Goal: Information Seeking & Learning: Learn about a topic

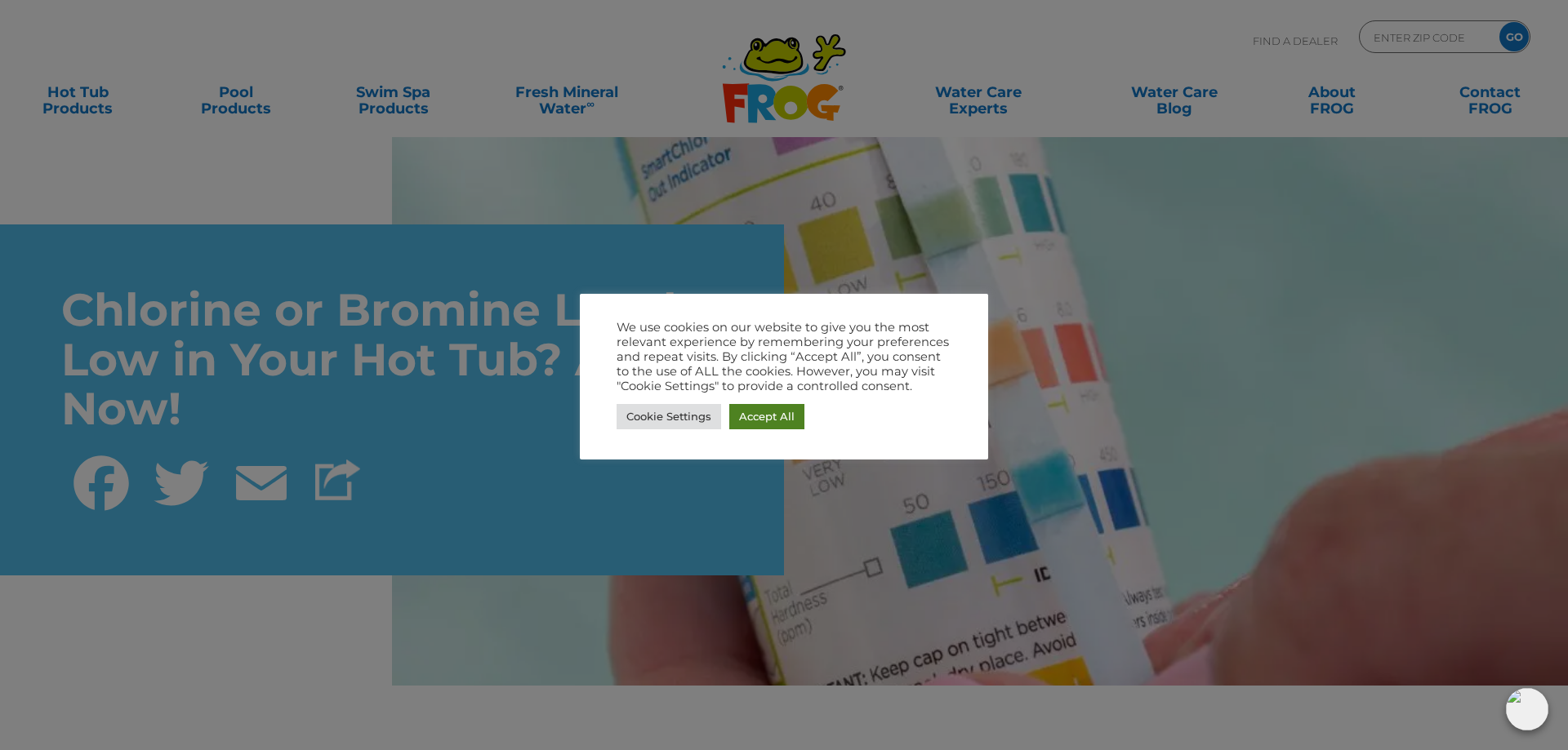
click at [788, 413] on link "Accept All" at bounding box center [767, 416] width 75 height 26
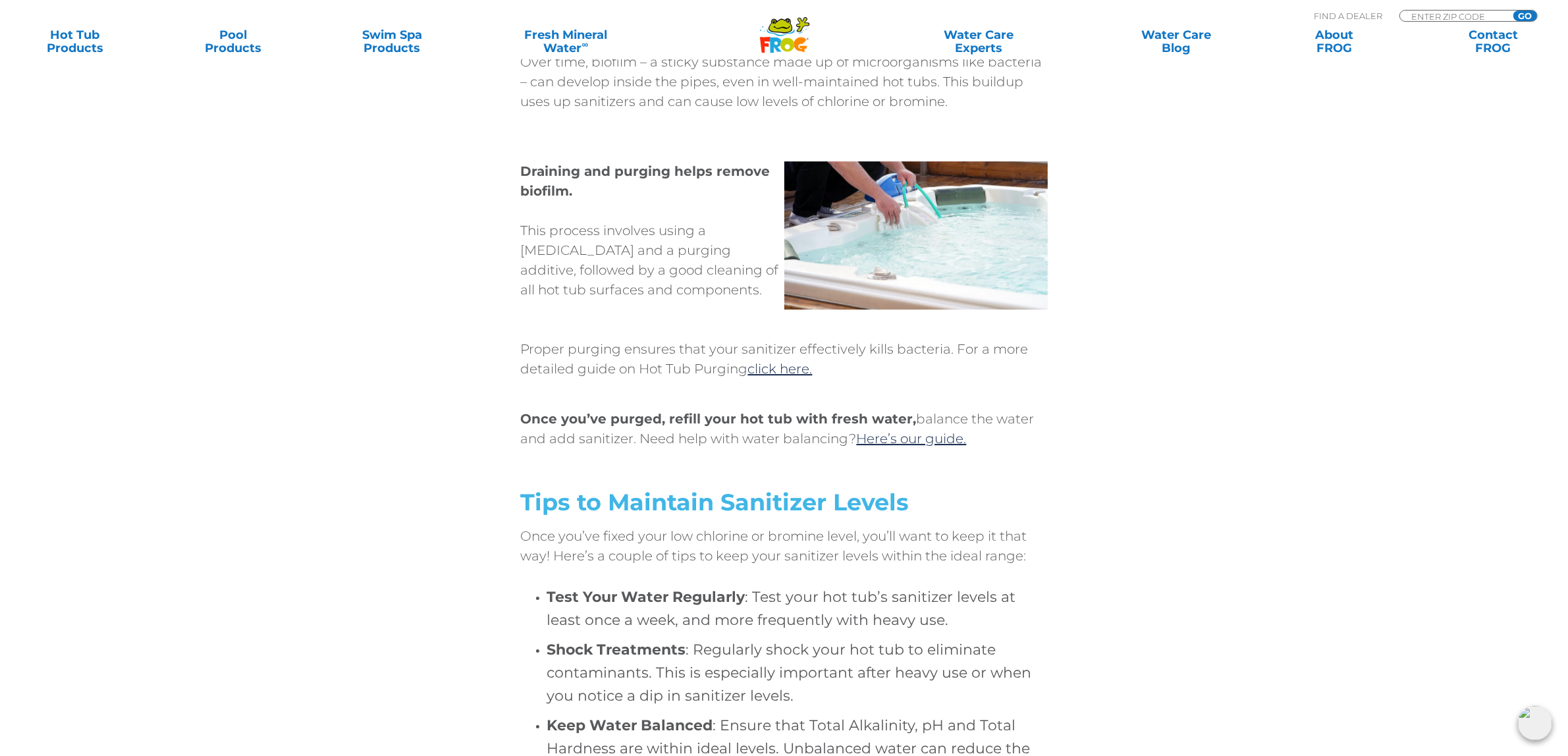
scroll to position [5236, 0]
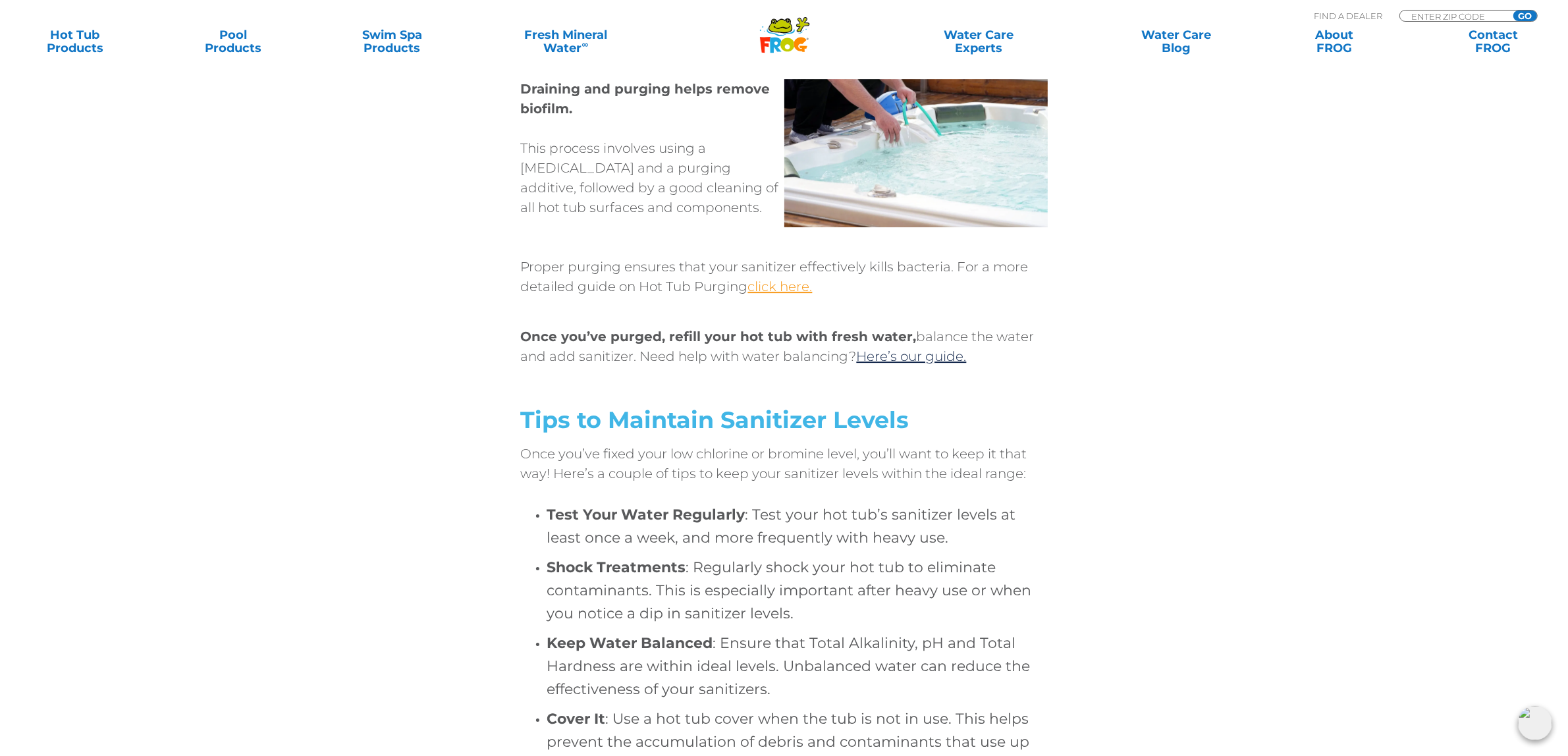
click at [778, 278] on link "click here." at bounding box center [780, 286] width 64 height 16
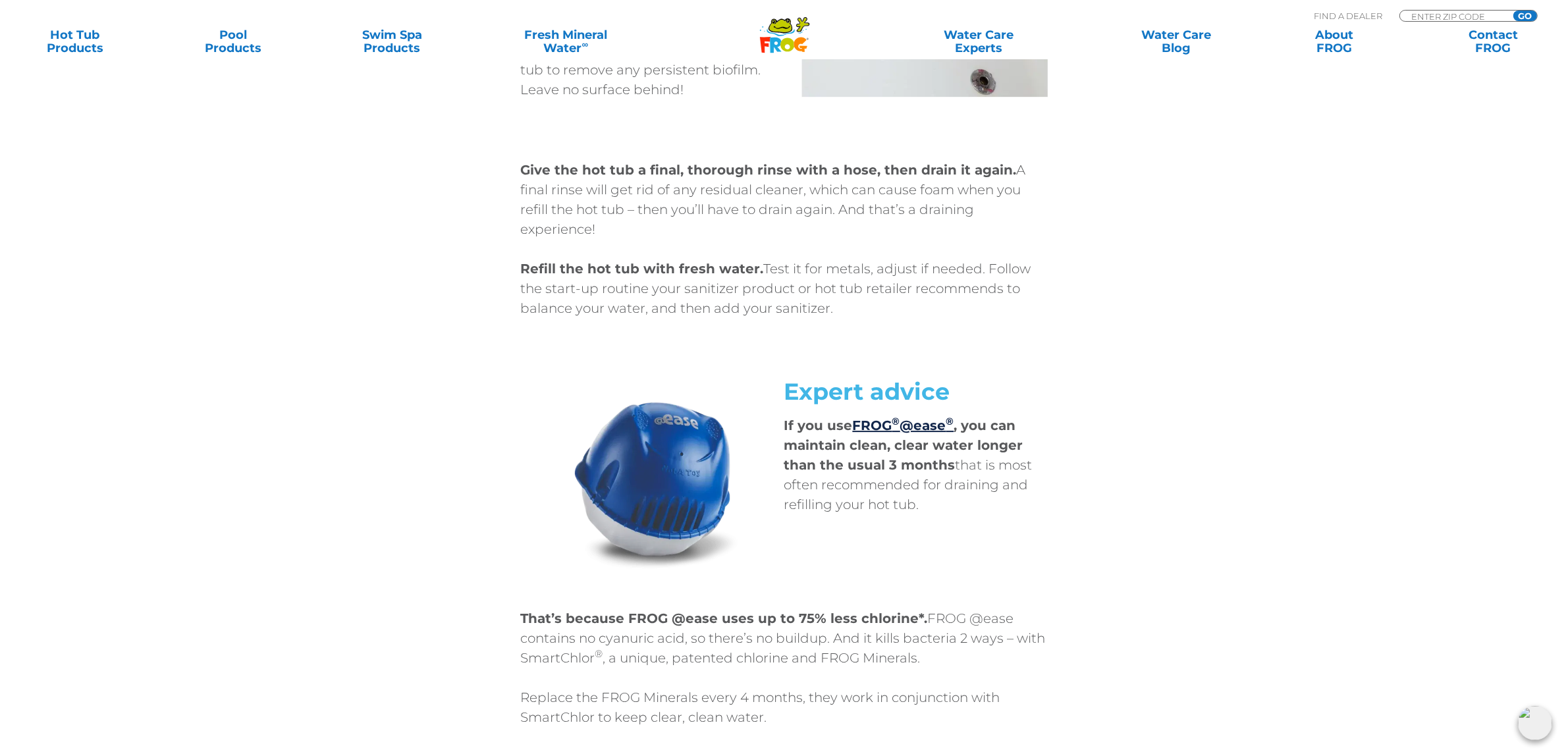
scroll to position [5104, 0]
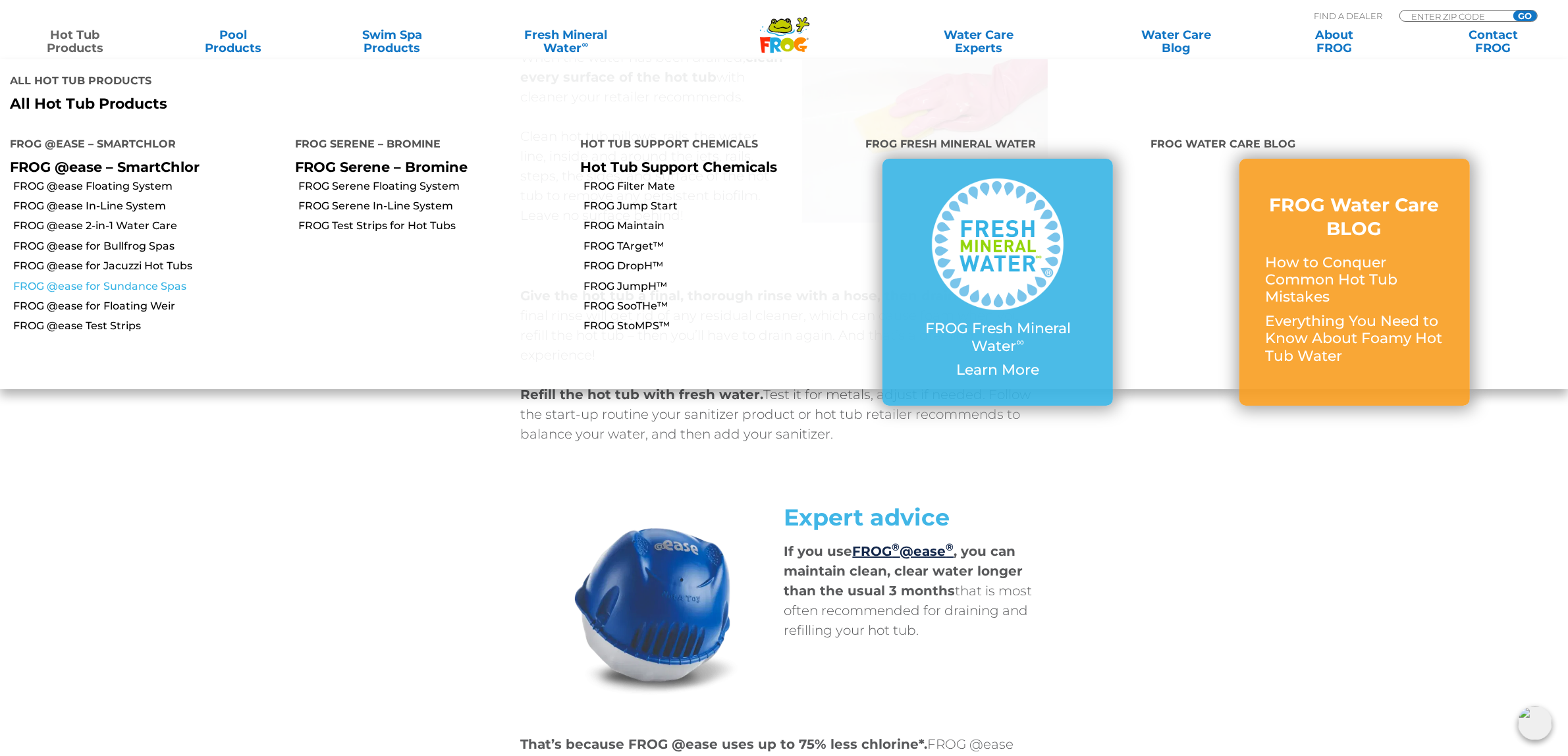
click at [137, 279] on link "FROG @ease for Sundance Spas" at bounding box center [149, 286] width 272 height 14
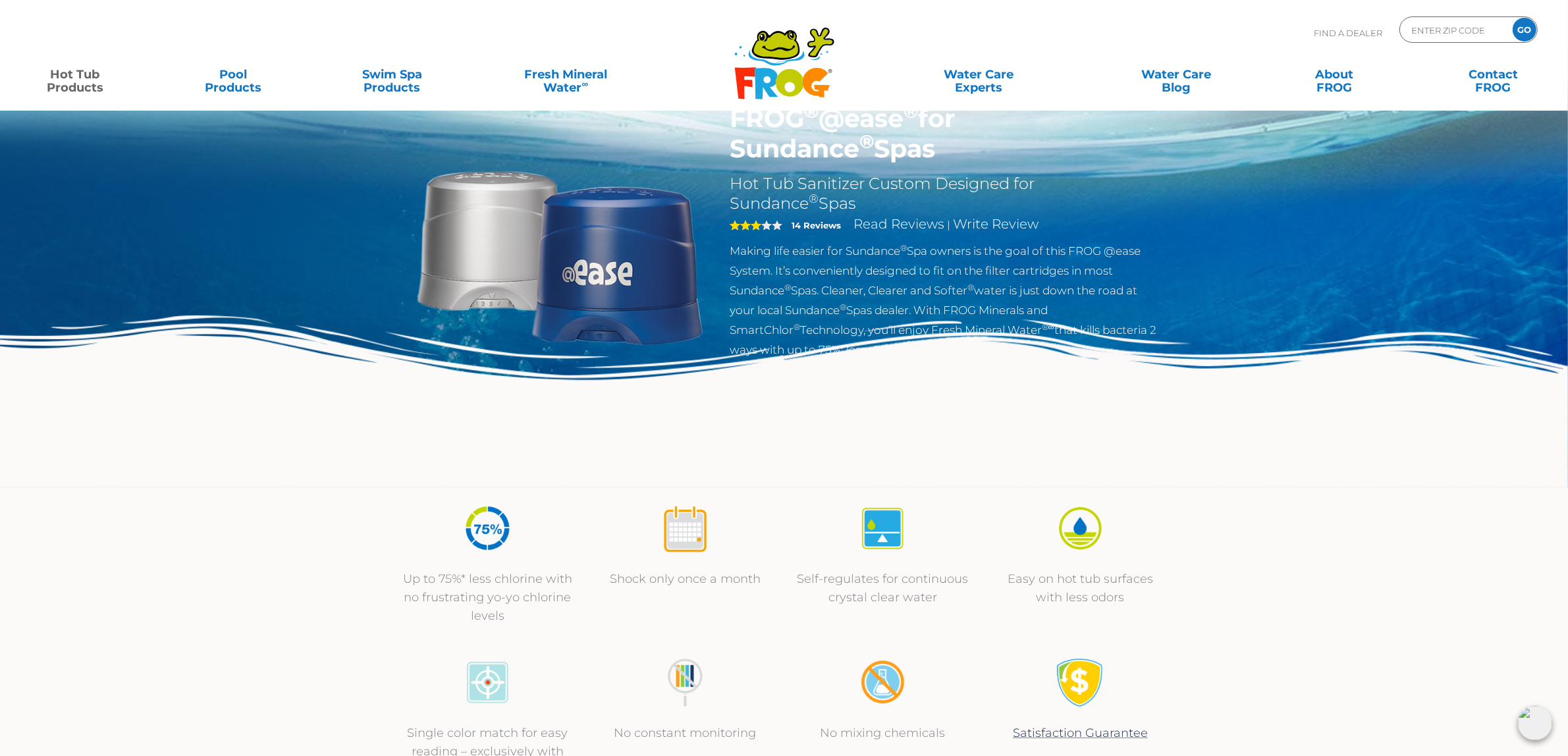
scroll to position [82, 0]
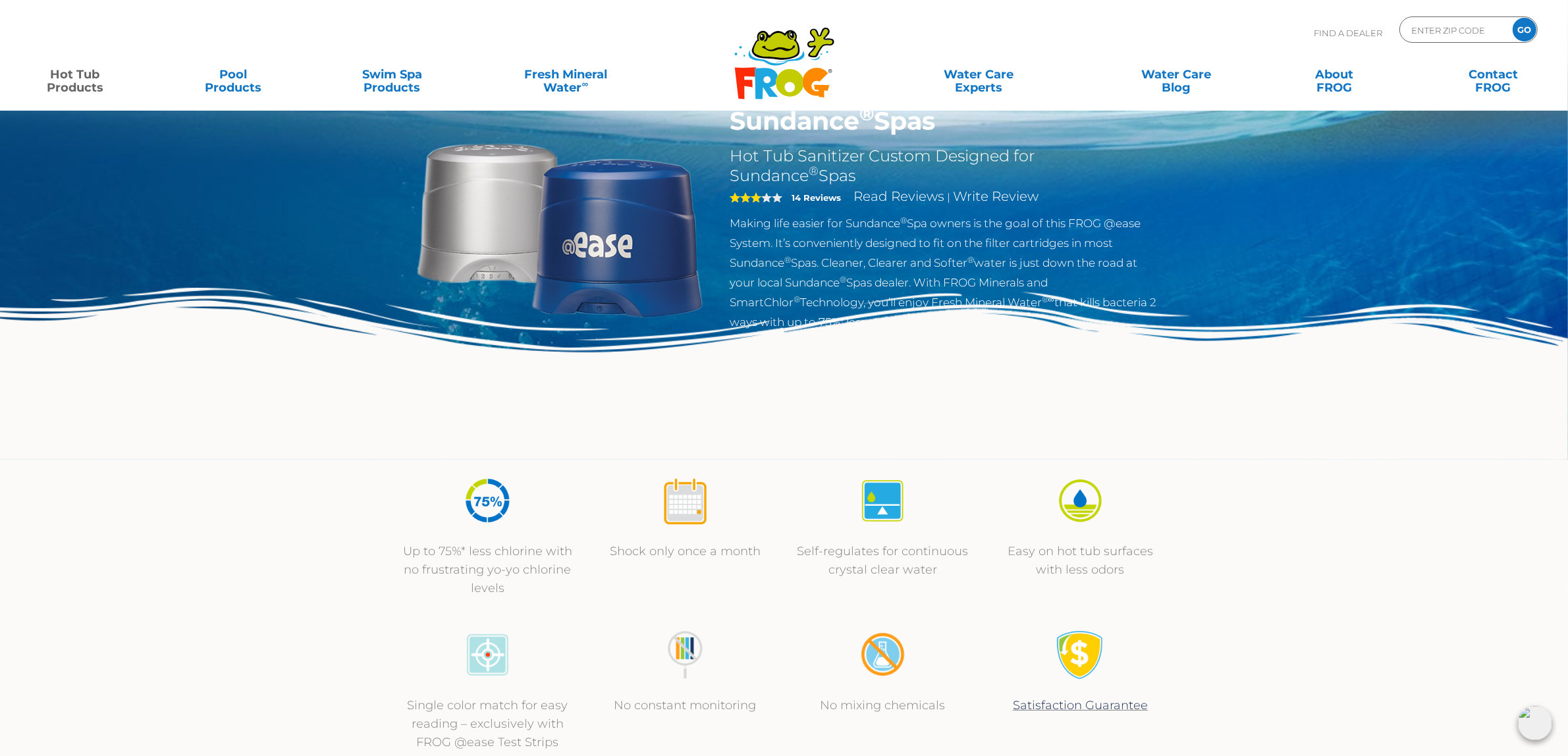
click at [831, 271] on p "Making life easier for Sundance ® Spa owners is the goal of this FROG @ease Sys…" at bounding box center [944, 273] width 430 height 119
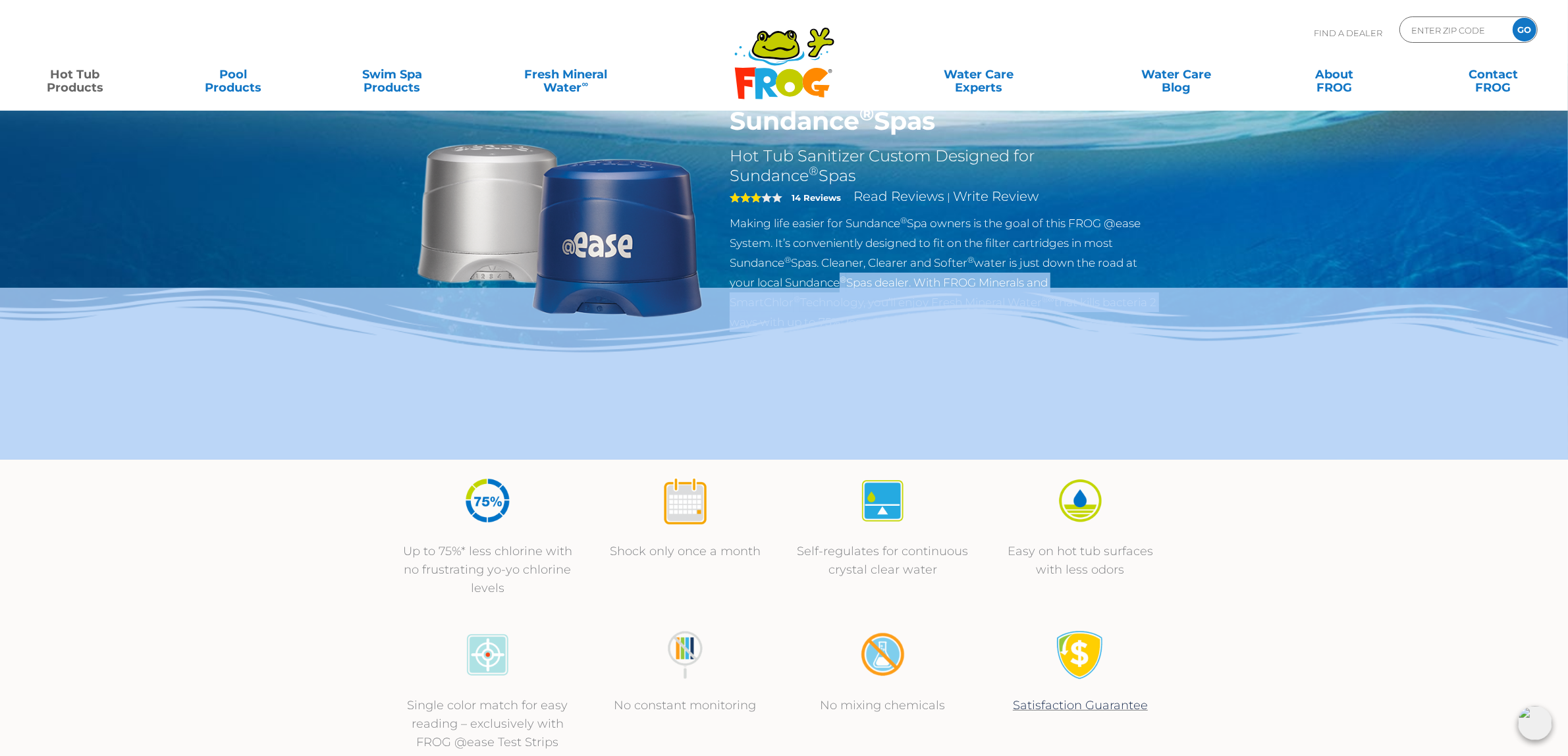
drag, startPoint x: 837, startPoint y: 280, endPoint x: 1022, endPoint y: 334, distance: 192.7
click at [1022, 334] on div "FROG ® @ease ® for Sundance ® Spas Hot Tub Sanitizer Custom Designed for Sundan…" at bounding box center [784, 188] width 1568 height 542
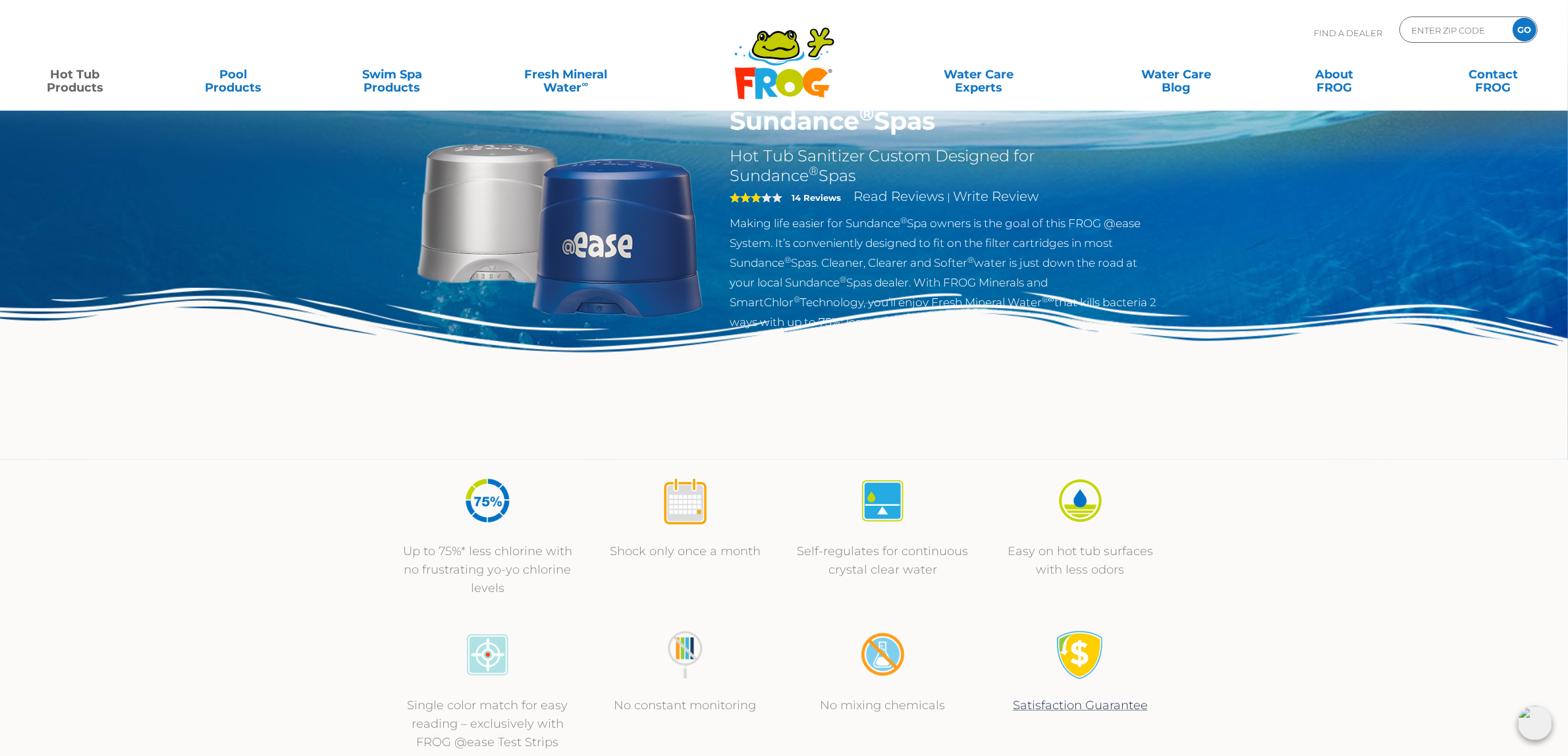
click at [808, 267] on p "Making life easier for Sundance ® Spa owners is the goal of this FROG @ease Sys…" at bounding box center [944, 273] width 430 height 119
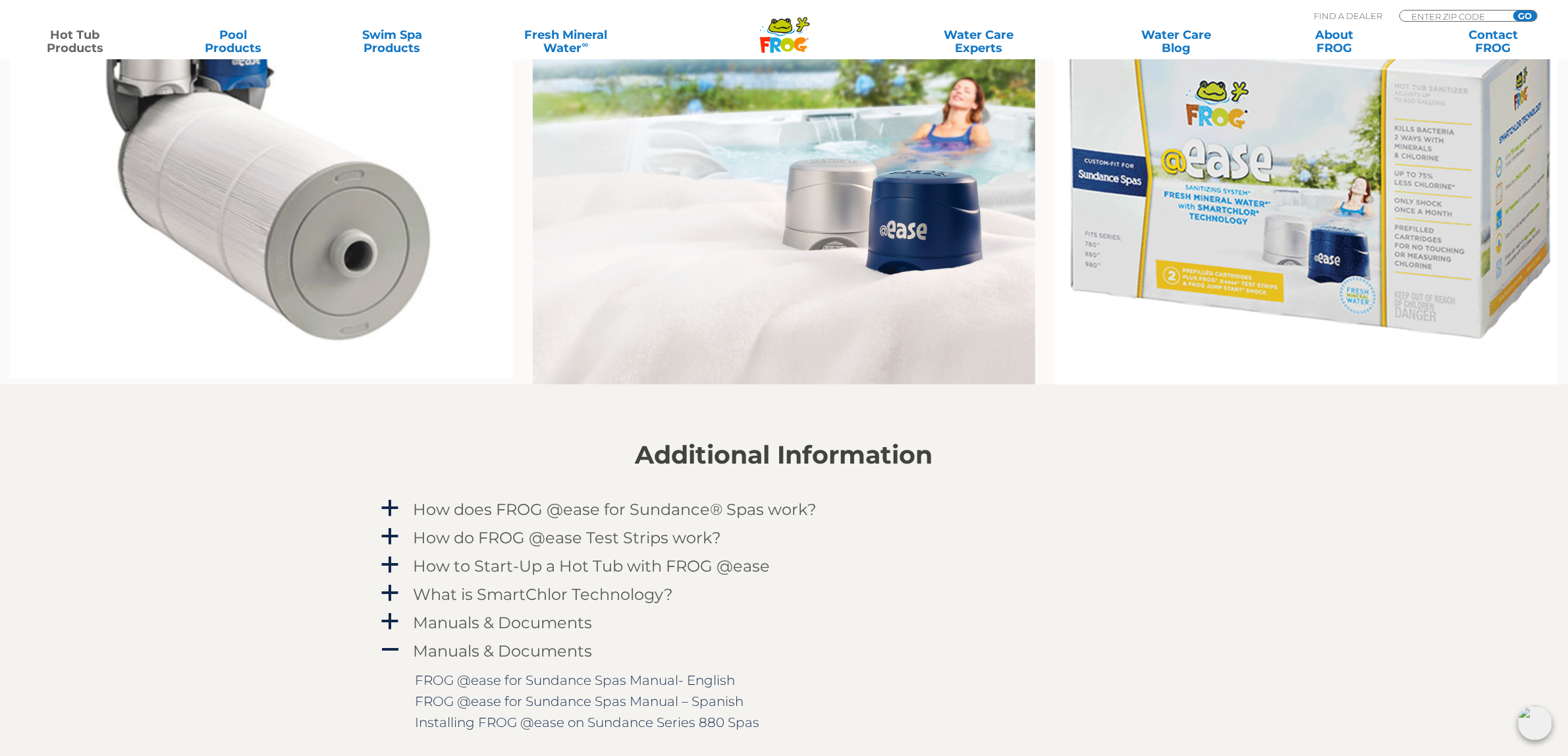
scroll to position [1153, 0]
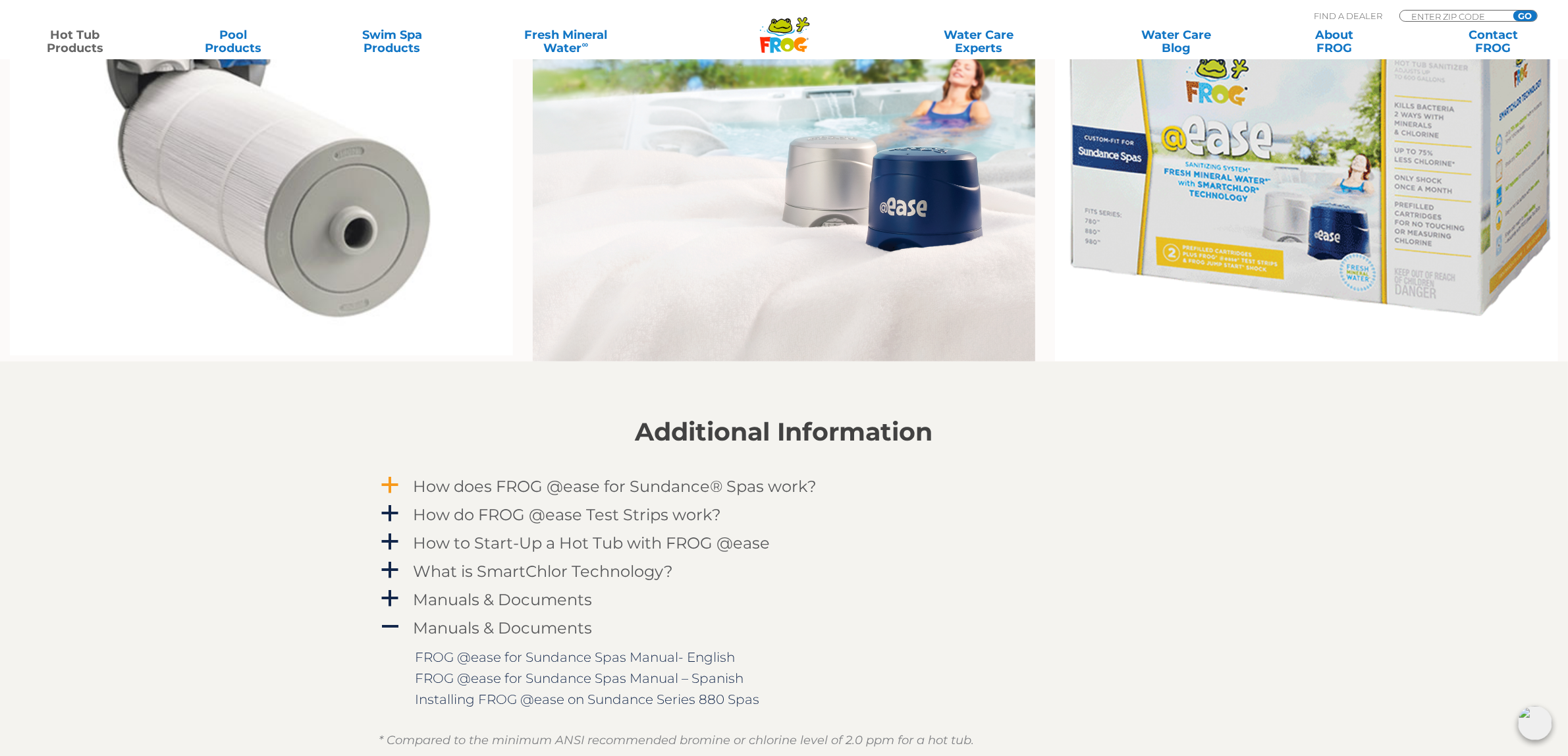
click at [423, 484] on h4 "How does FROG @ease for Sundance® Spas work?" at bounding box center [616, 486] width 404 height 18
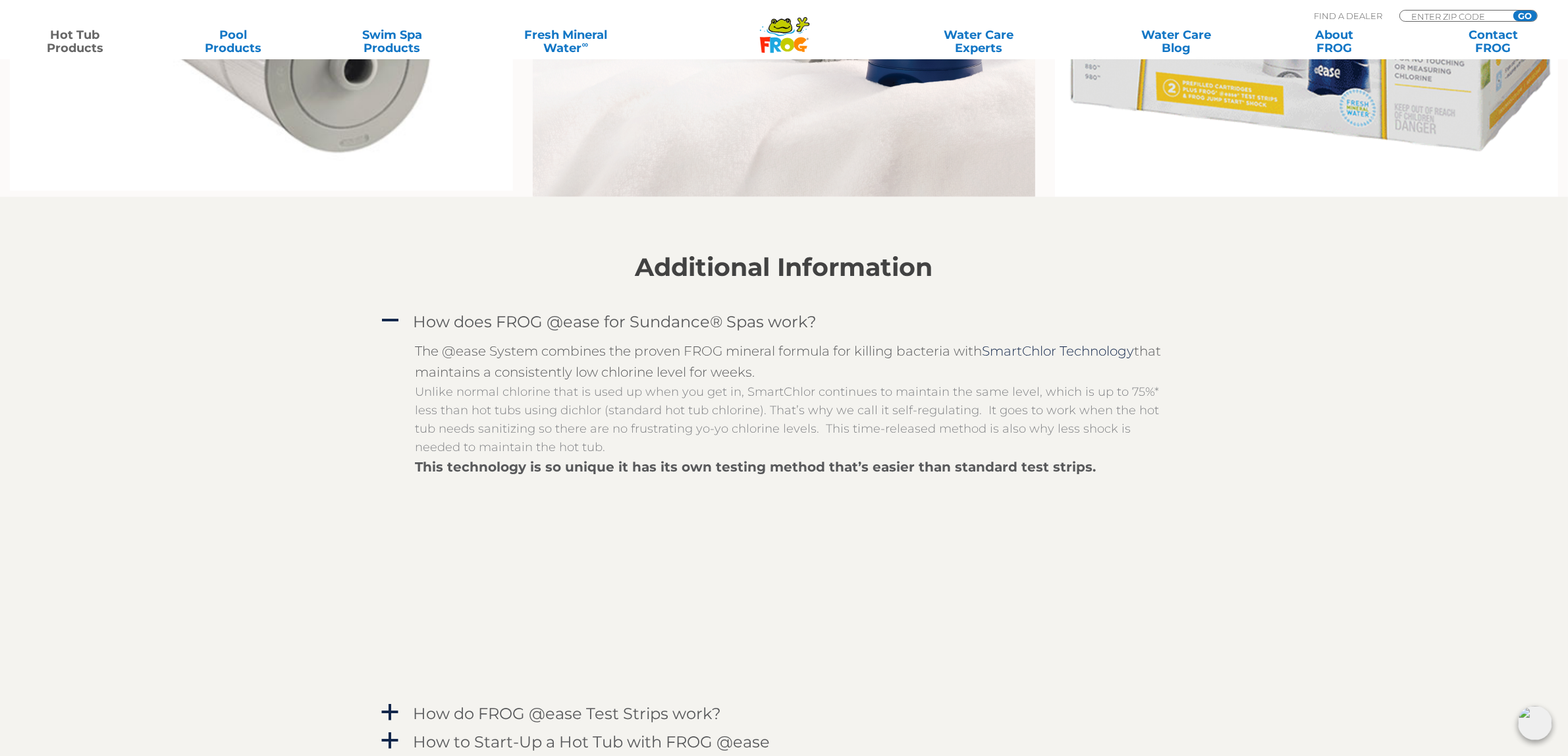
scroll to position [1647, 0]
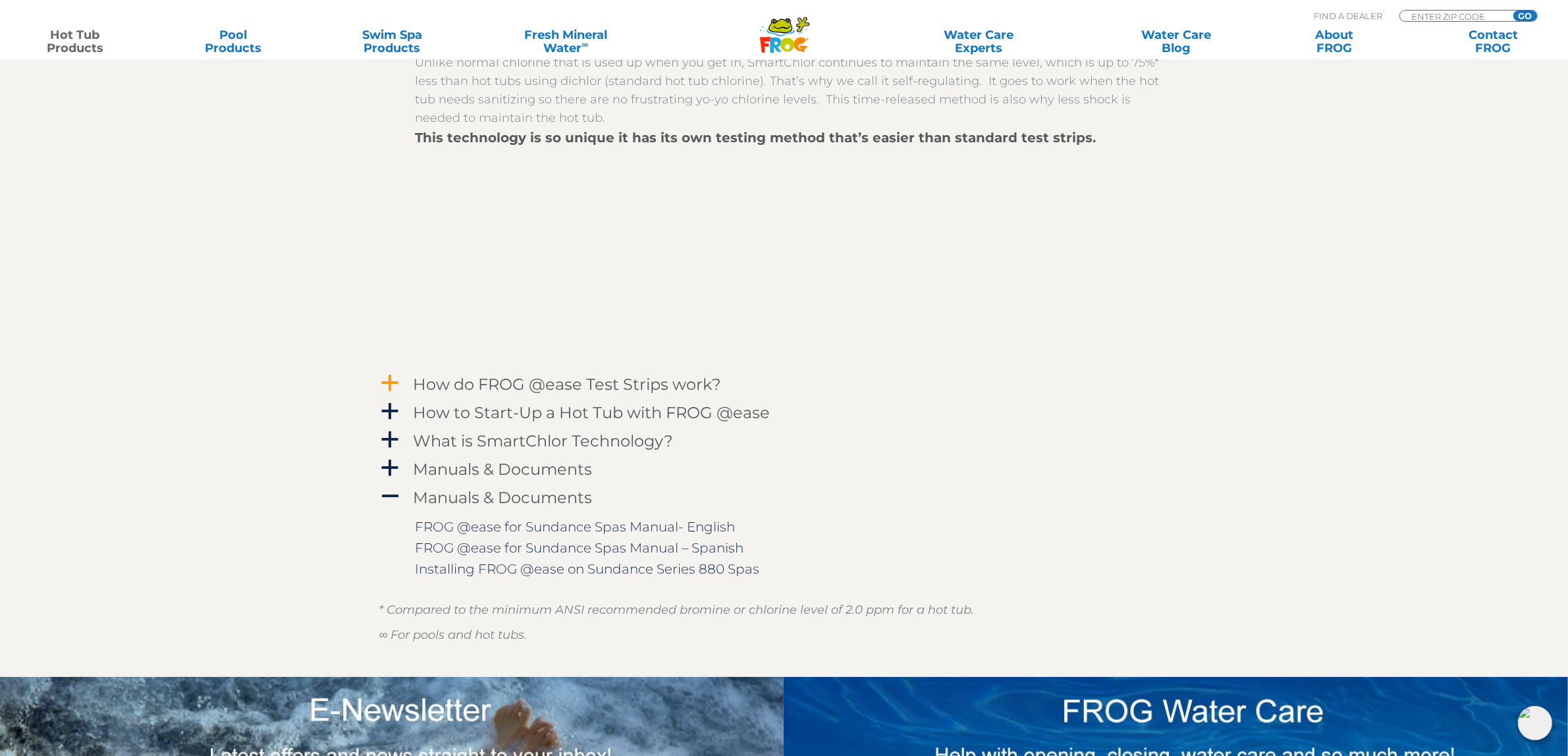
click at [384, 382] on span "a" at bounding box center [391, 384] width 20 height 20
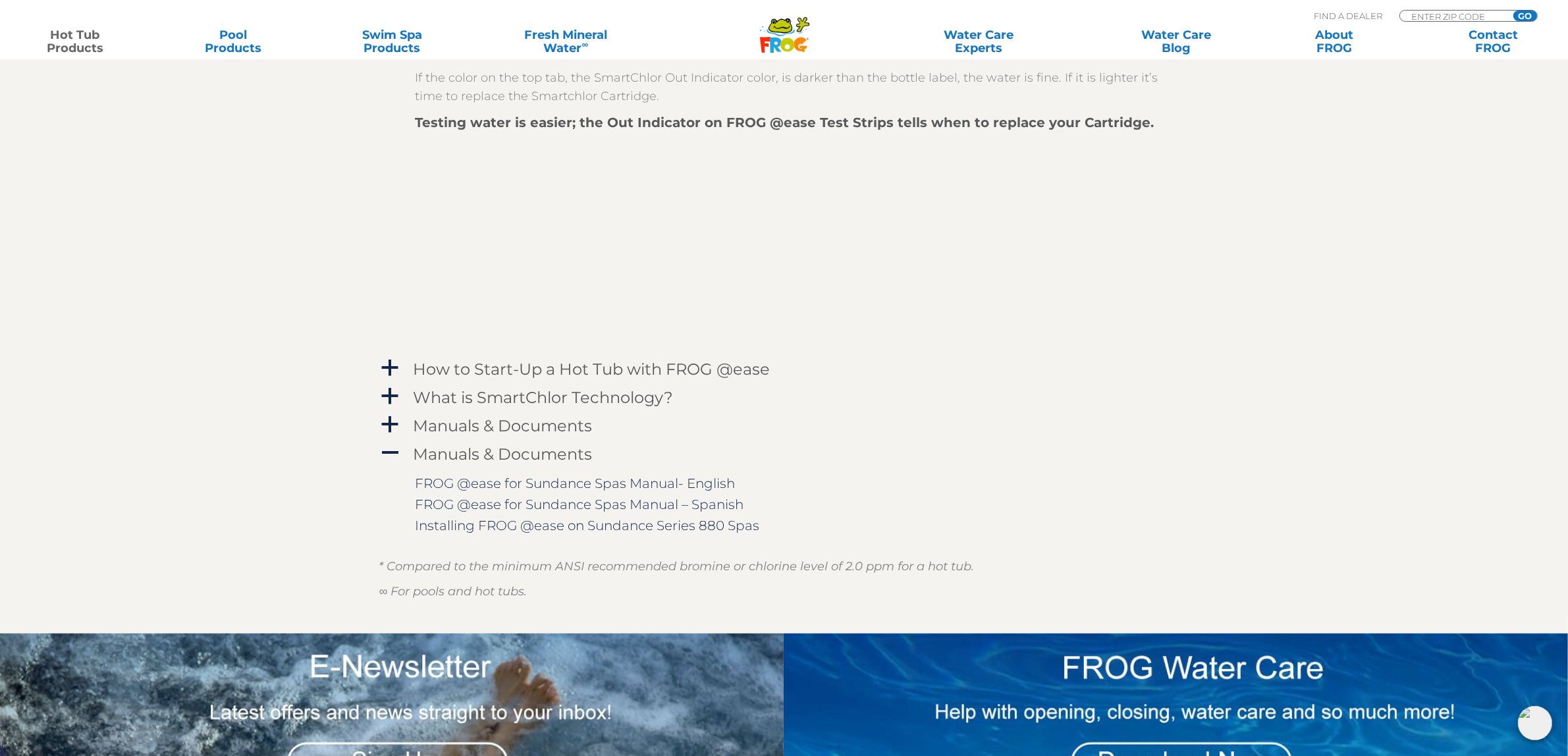
scroll to position [2141, 0]
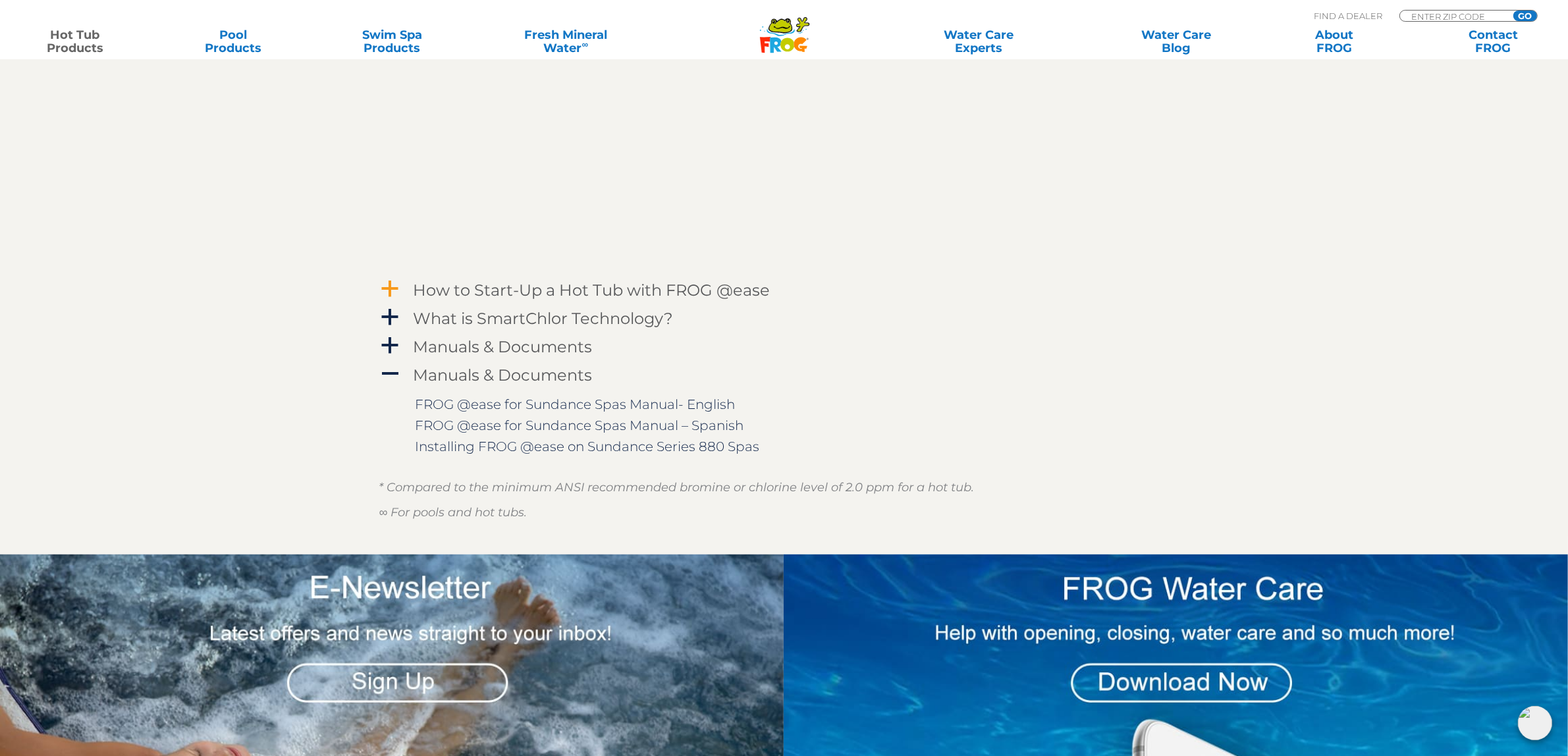
click at [606, 291] on h4 "How to Start-Up a Hot Tub with FROG @ease" at bounding box center [592, 290] width 357 height 18
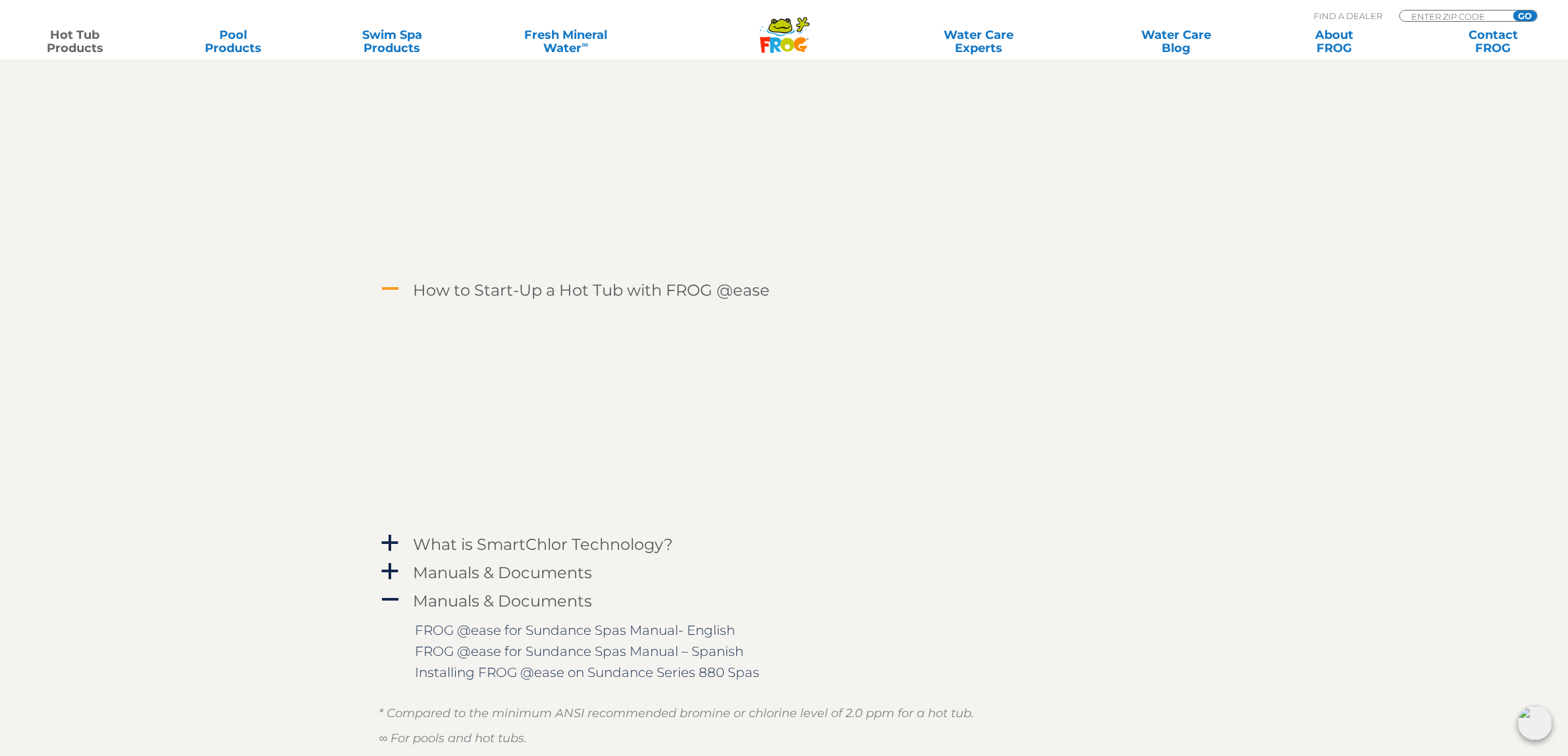
click at [547, 293] on h4 "How to Start-Up a Hot Tub with FROG @ease" at bounding box center [592, 290] width 357 height 18
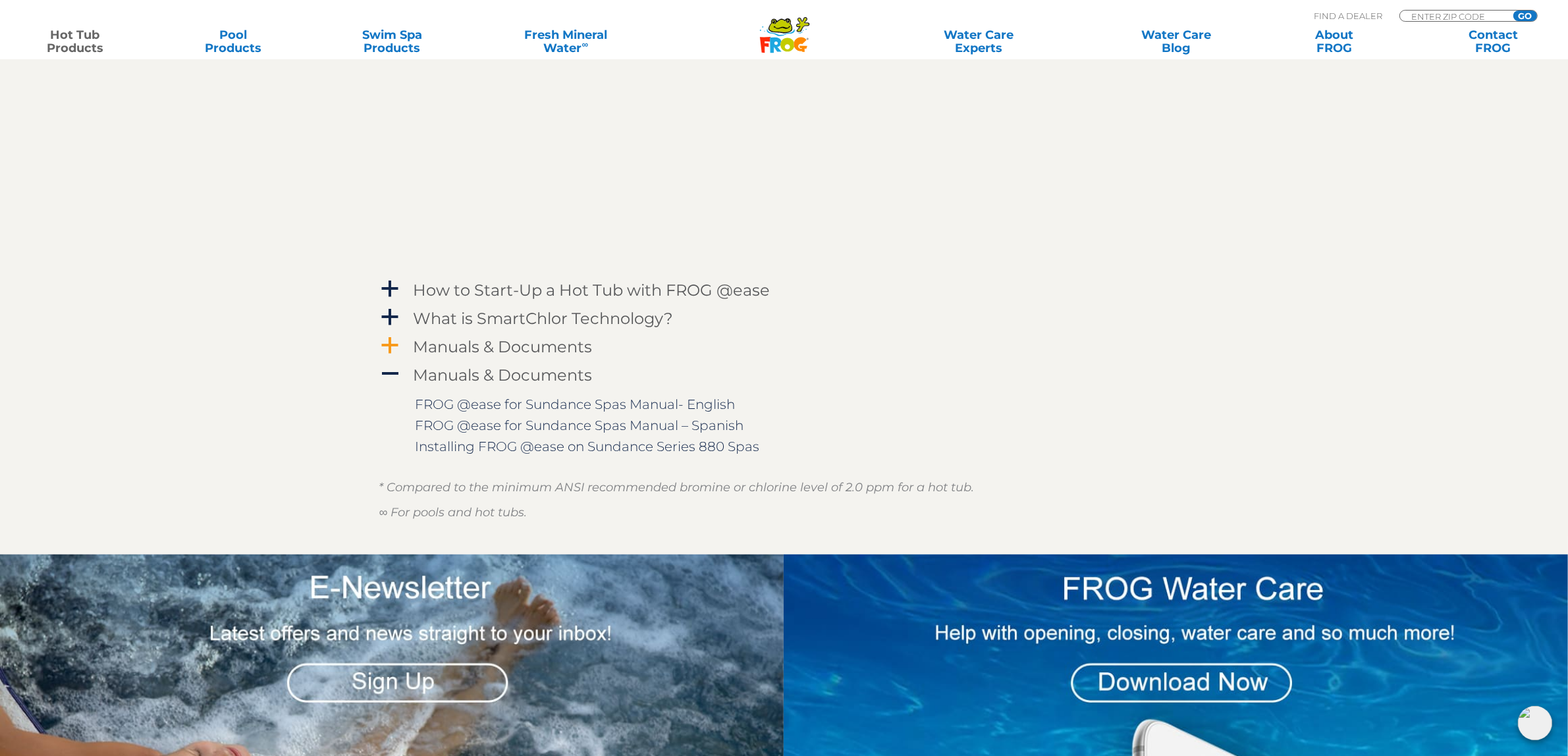
click at [488, 341] on h4 "Manuals & Documents" at bounding box center [503, 346] width 179 height 18
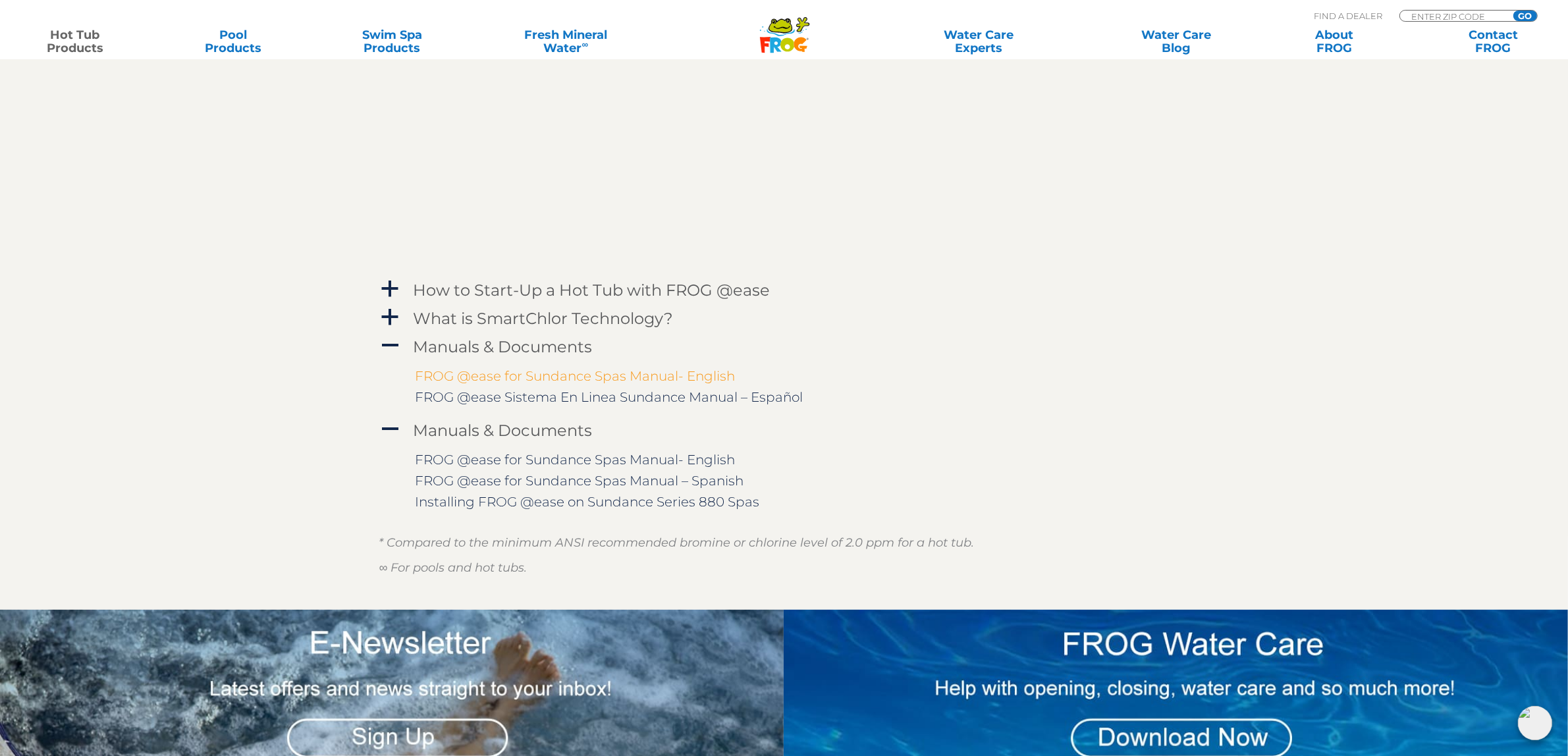
click at [498, 379] on link "FROG @ease for Sundance Spas Manual- English" at bounding box center [576, 376] width 320 height 16
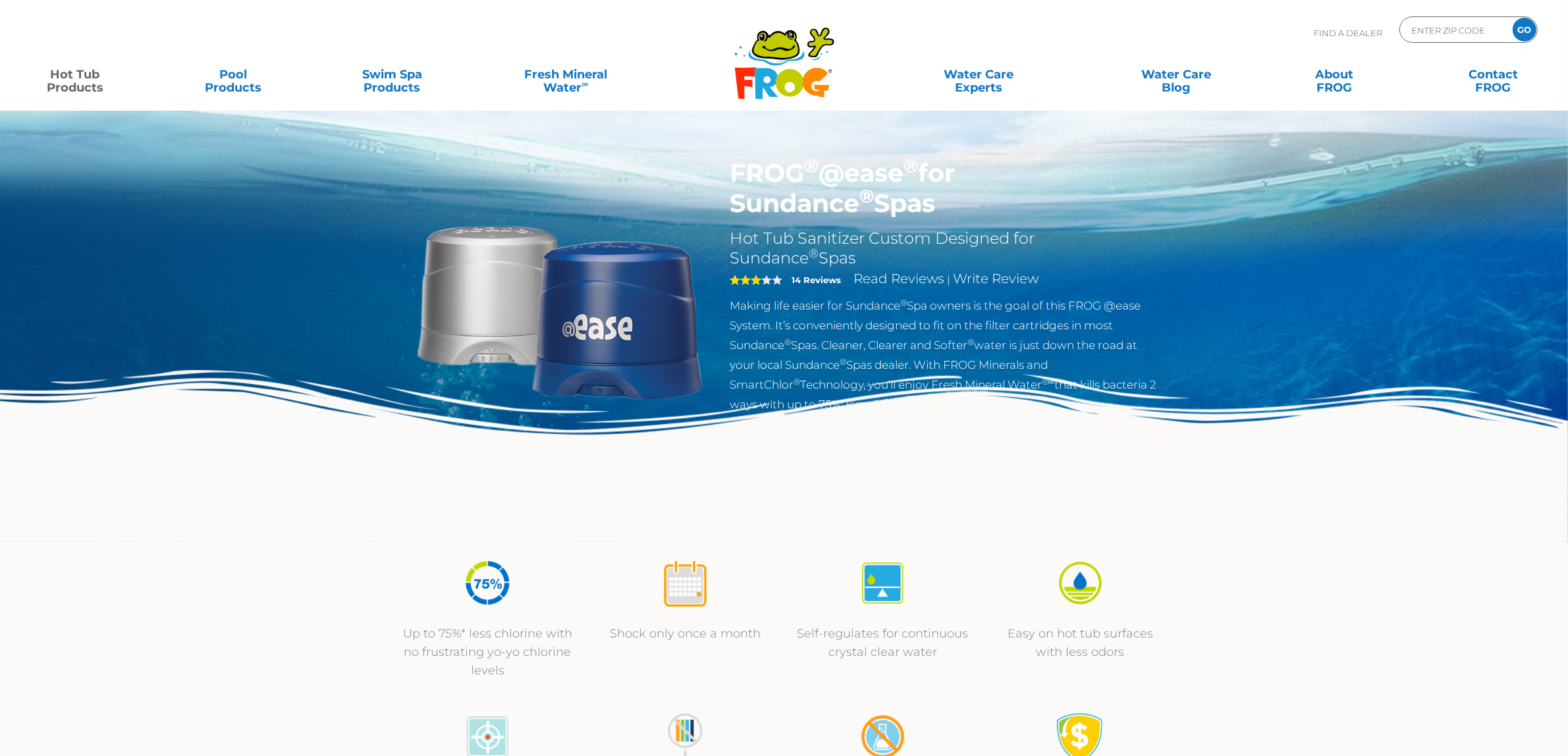
scroll to position [1783, 0]
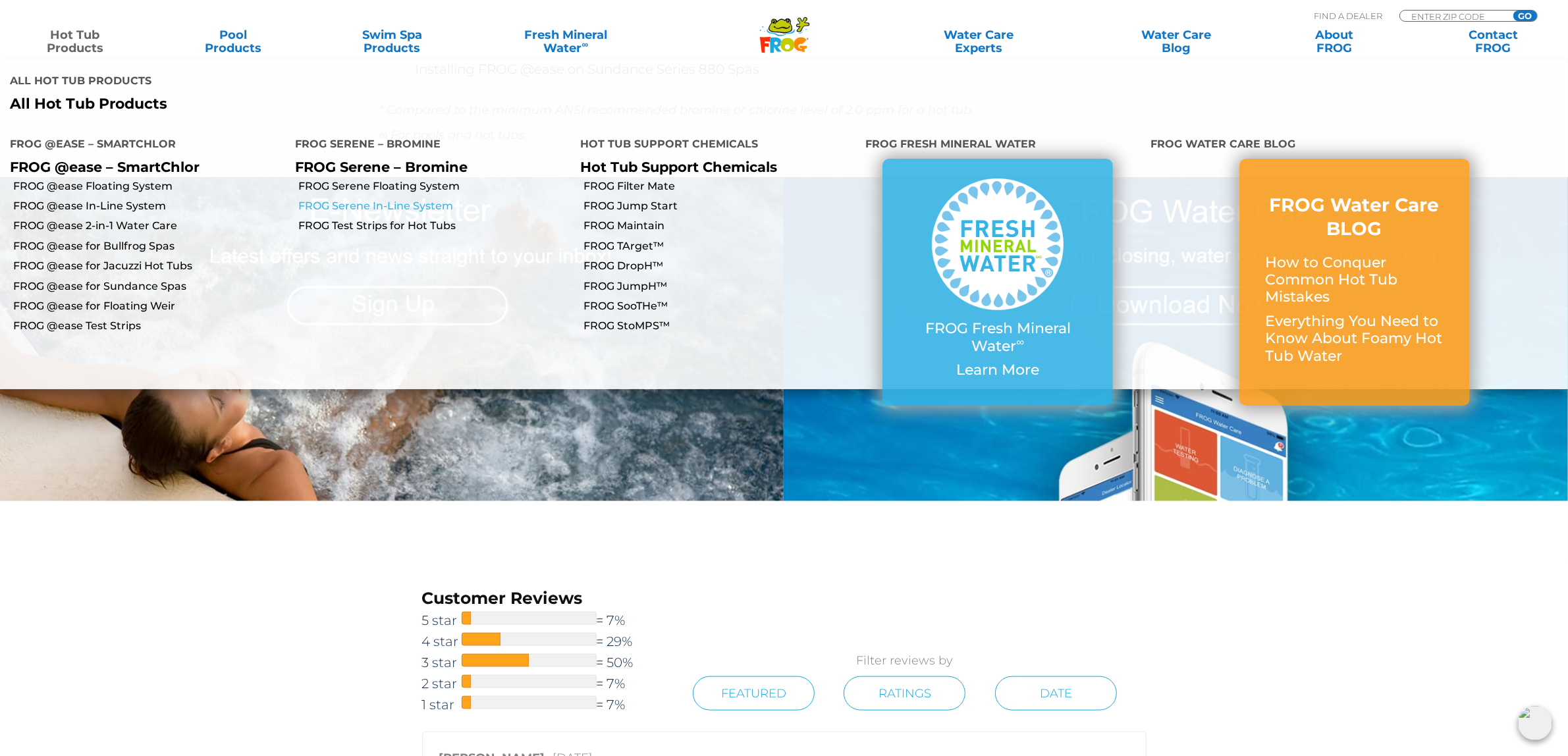
click at [381, 199] on link "FROG Serene In-Line System" at bounding box center [435, 206] width 272 height 14
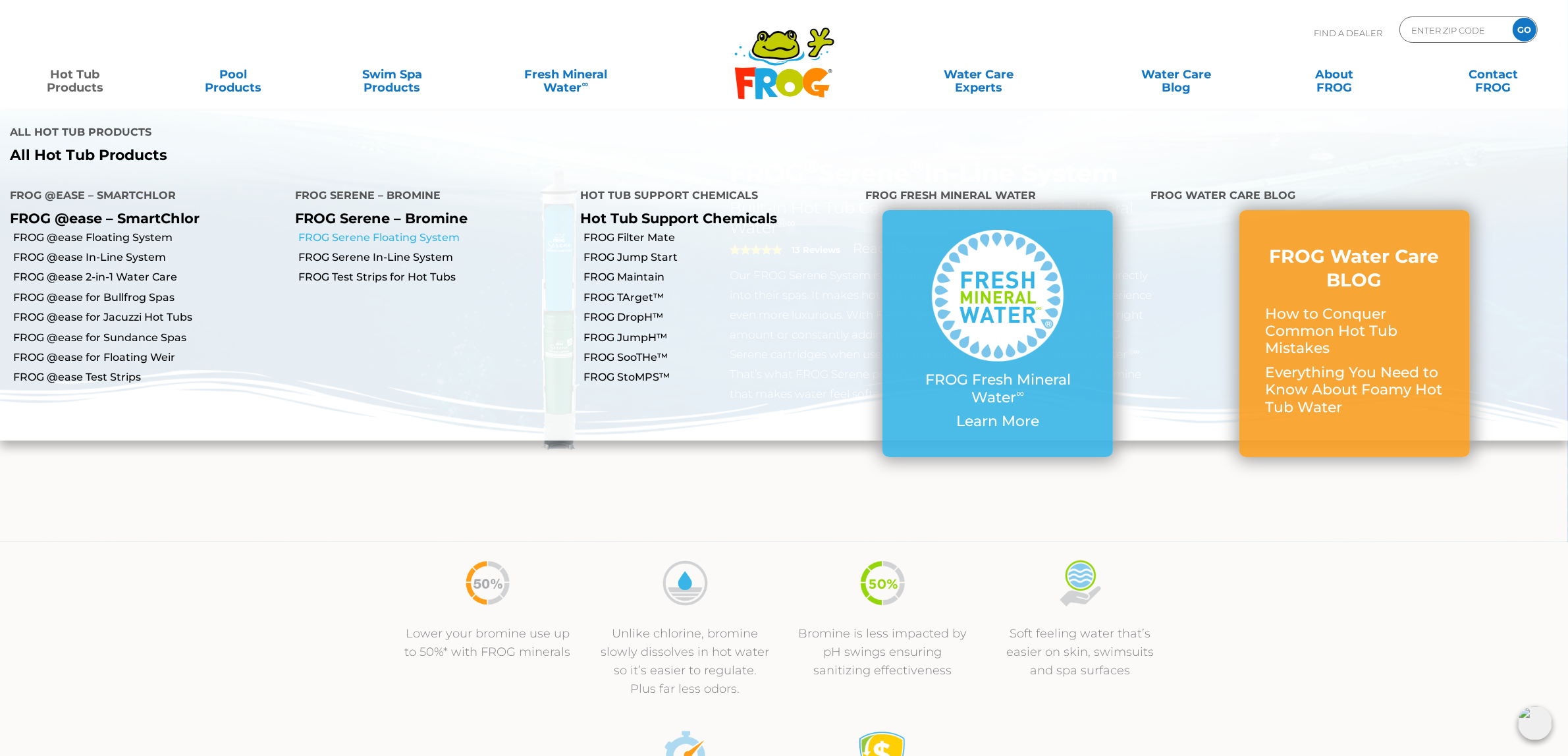
click at [327, 231] on link "FROG Serene Floating System" at bounding box center [435, 238] width 272 height 14
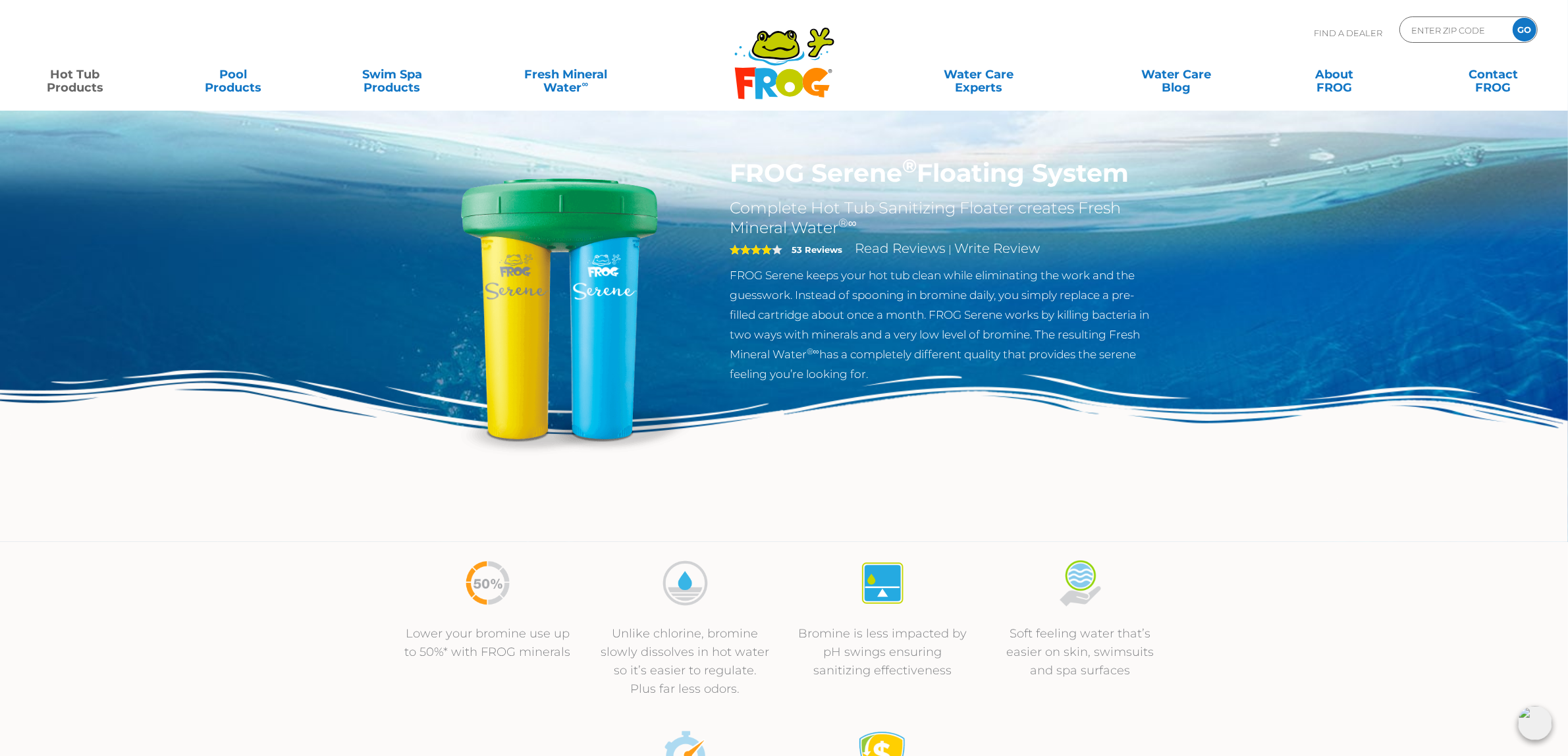
click at [819, 251] on strong "53 Reviews" at bounding box center [817, 249] width 51 height 11
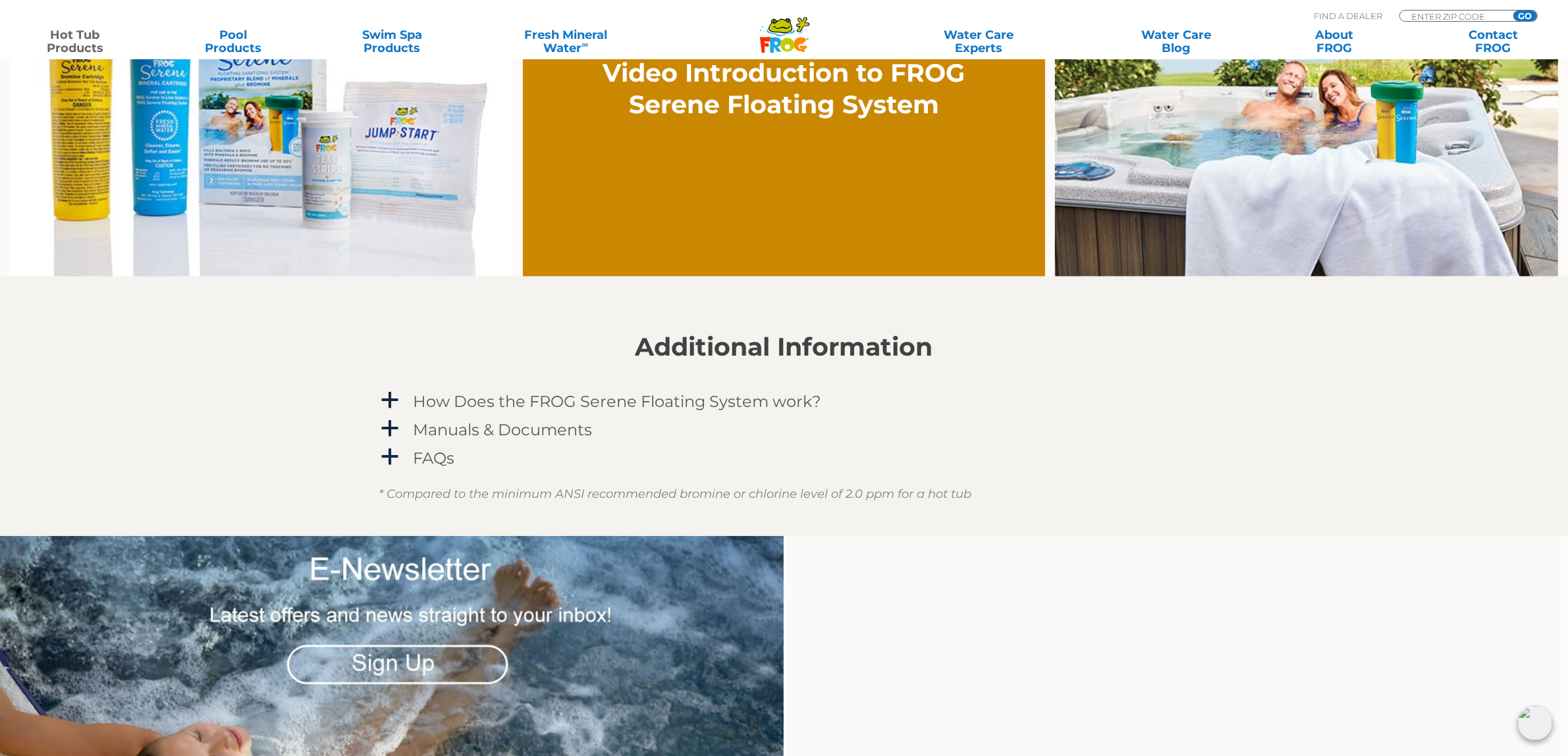
scroll to position [1070, 0]
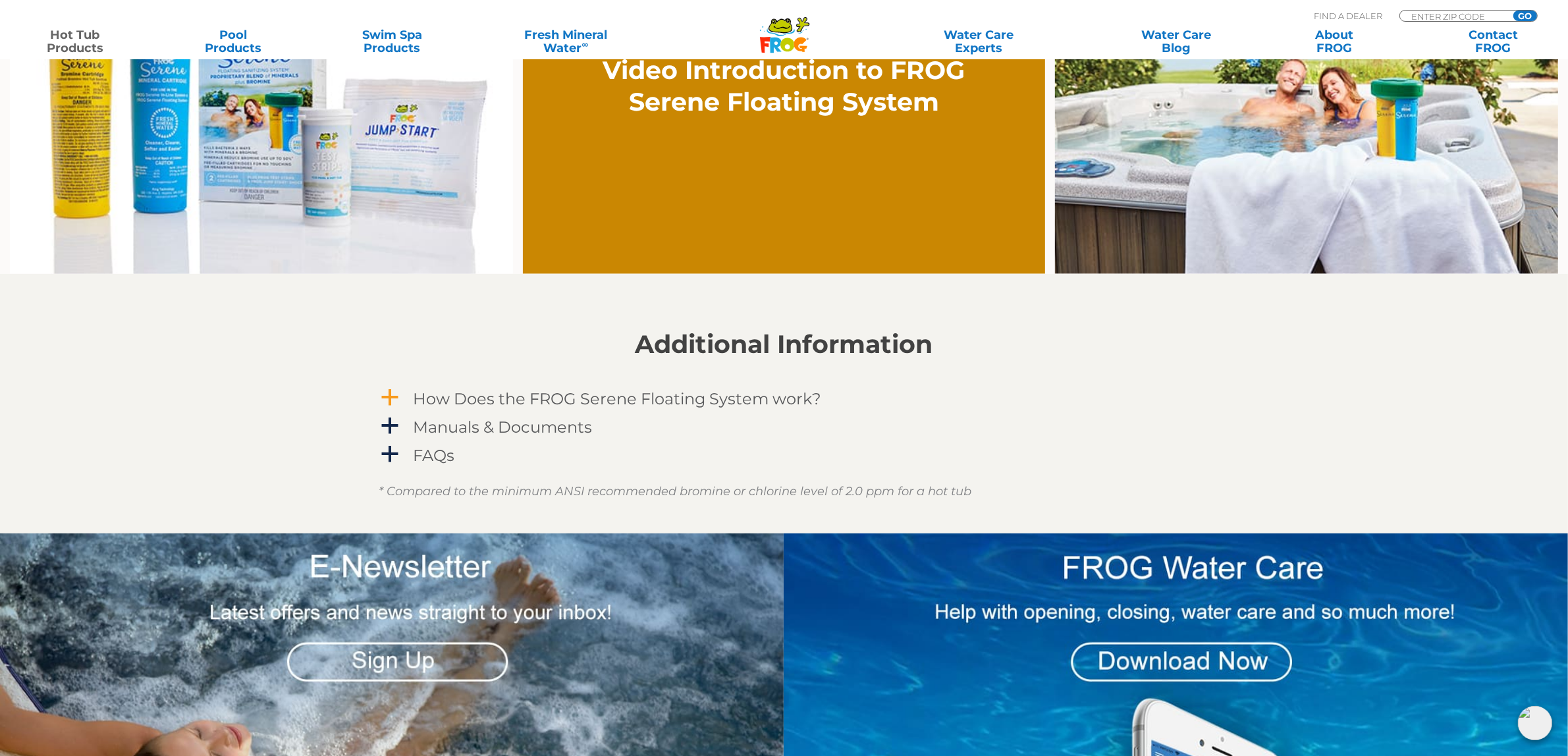
click at [408, 397] on link "a How Does the FROG Serene Floating System work?" at bounding box center [785, 399] width 810 height 24
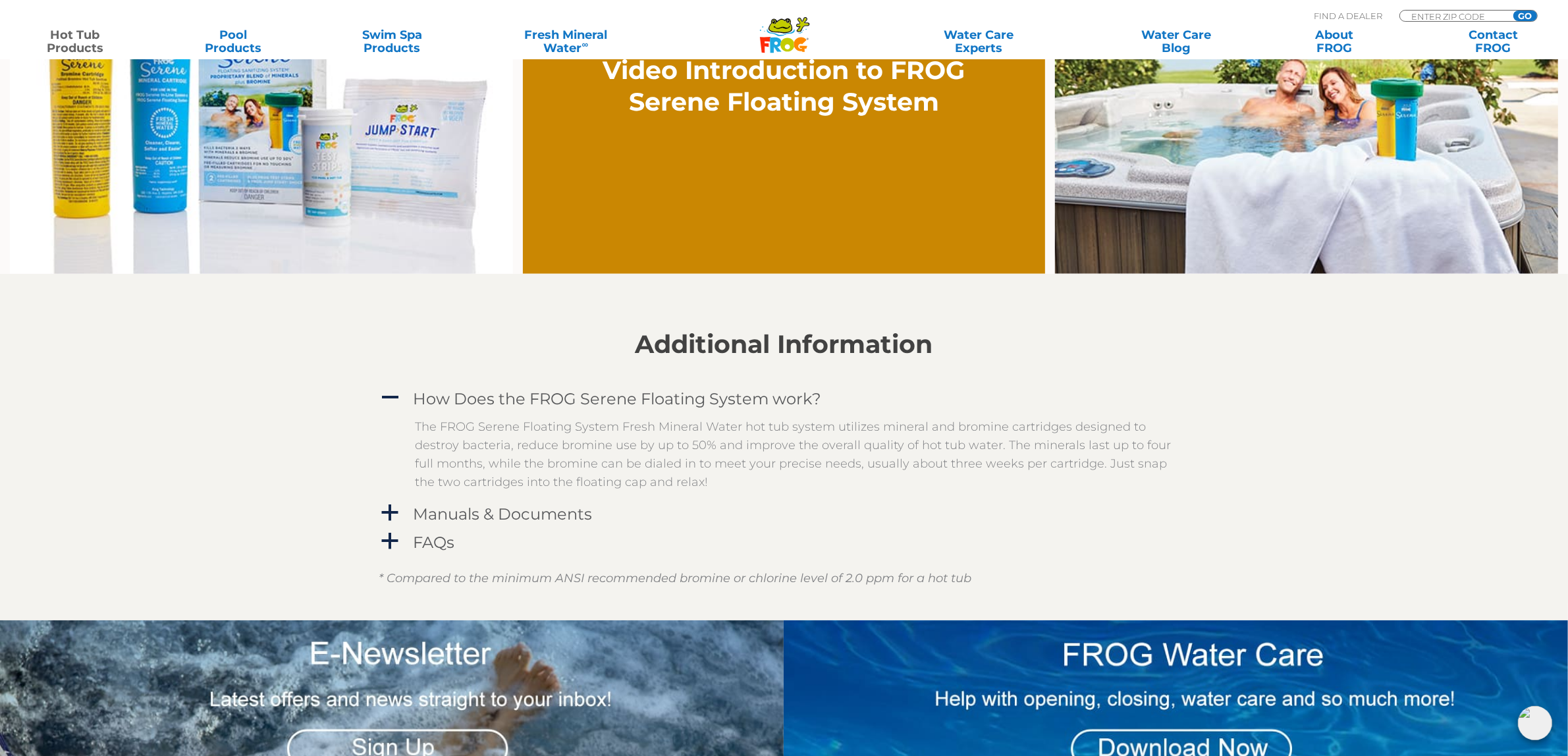
scroll to position [1153, 0]
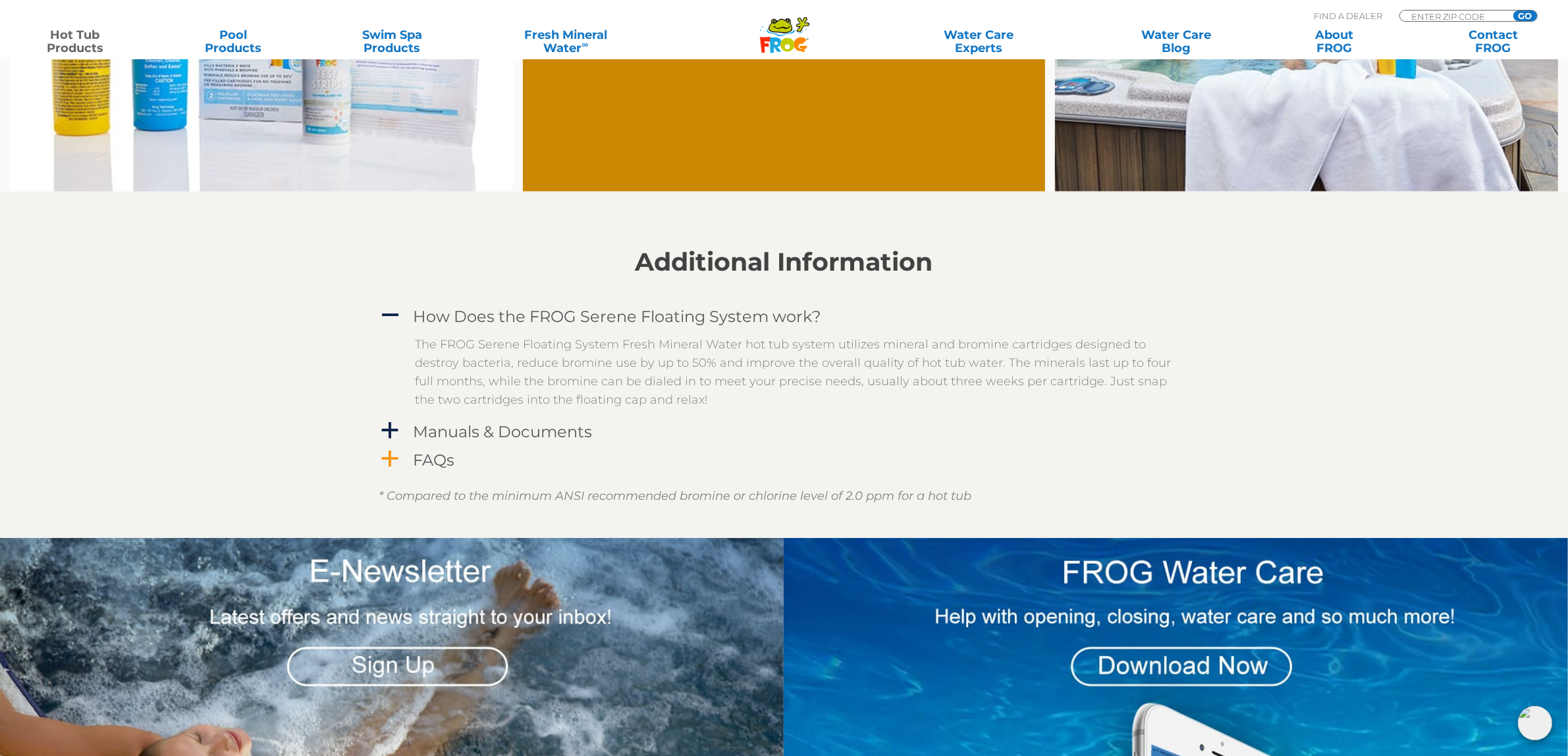
click at [441, 457] on h4 "FAQs" at bounding box center [435, 460] width 42 height 18
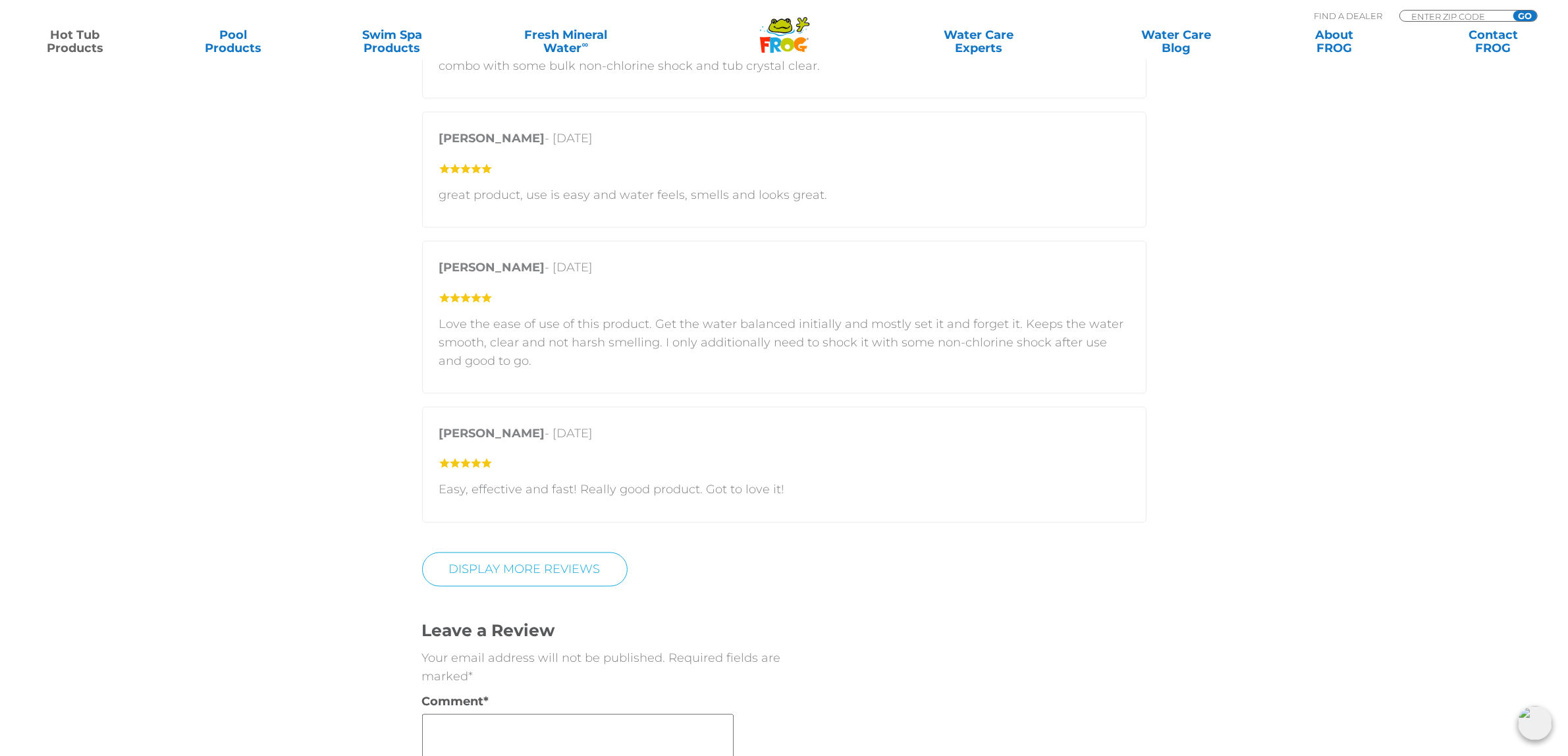
scroll to position [2799, 0]
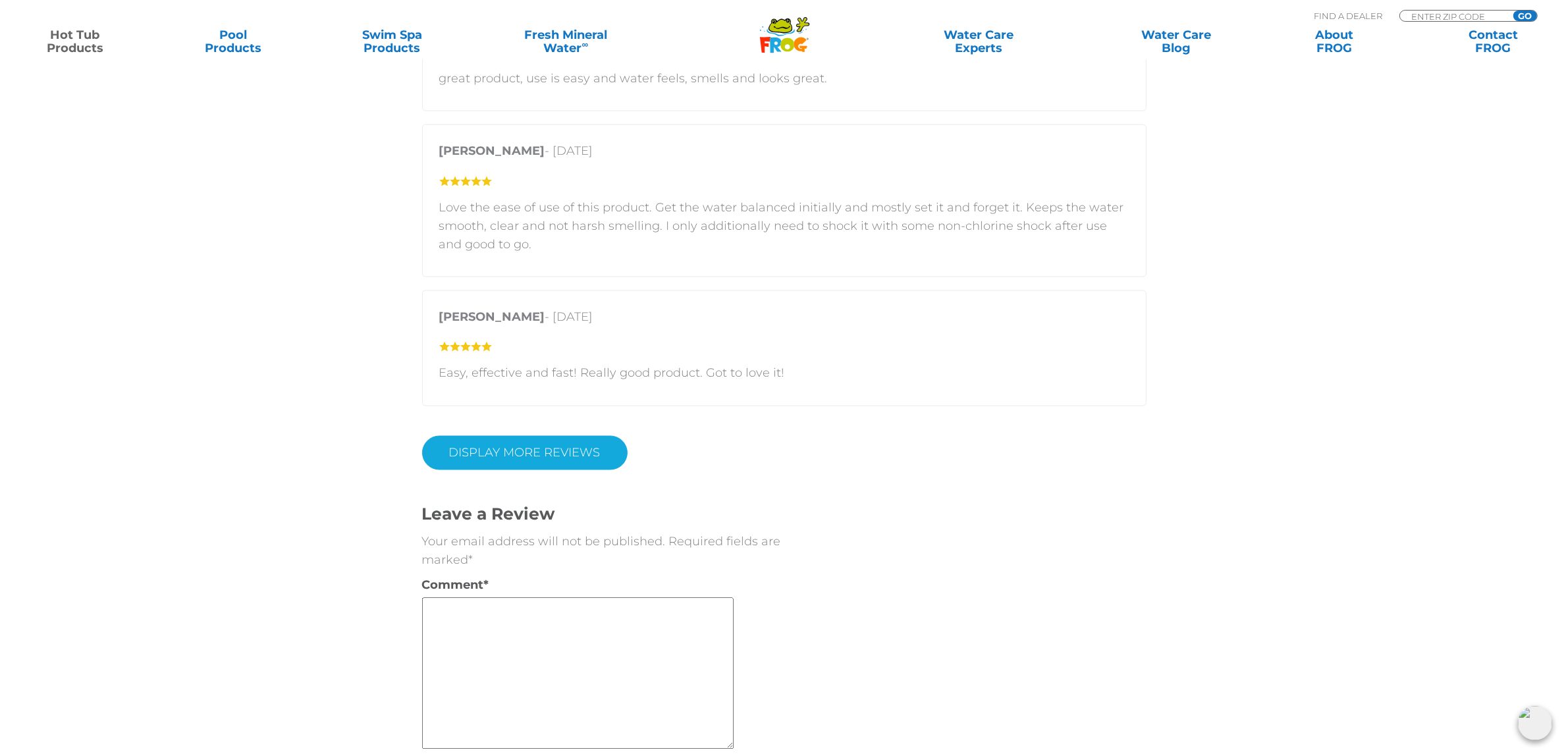
click at [528, 455] on link "Display More Reviews" at bounding box center [525, 453] width 205 height 34
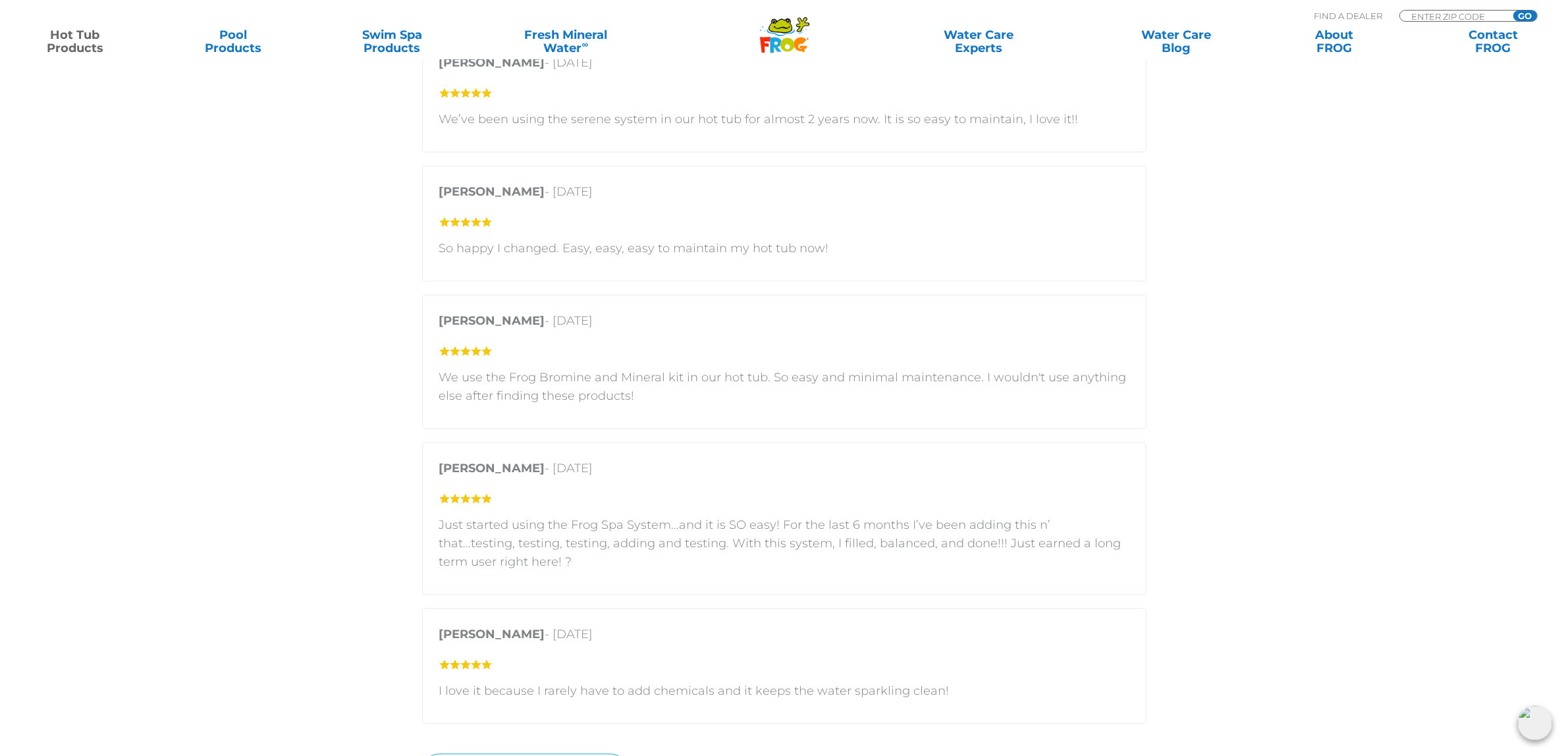
scroll to position [3293, 0]
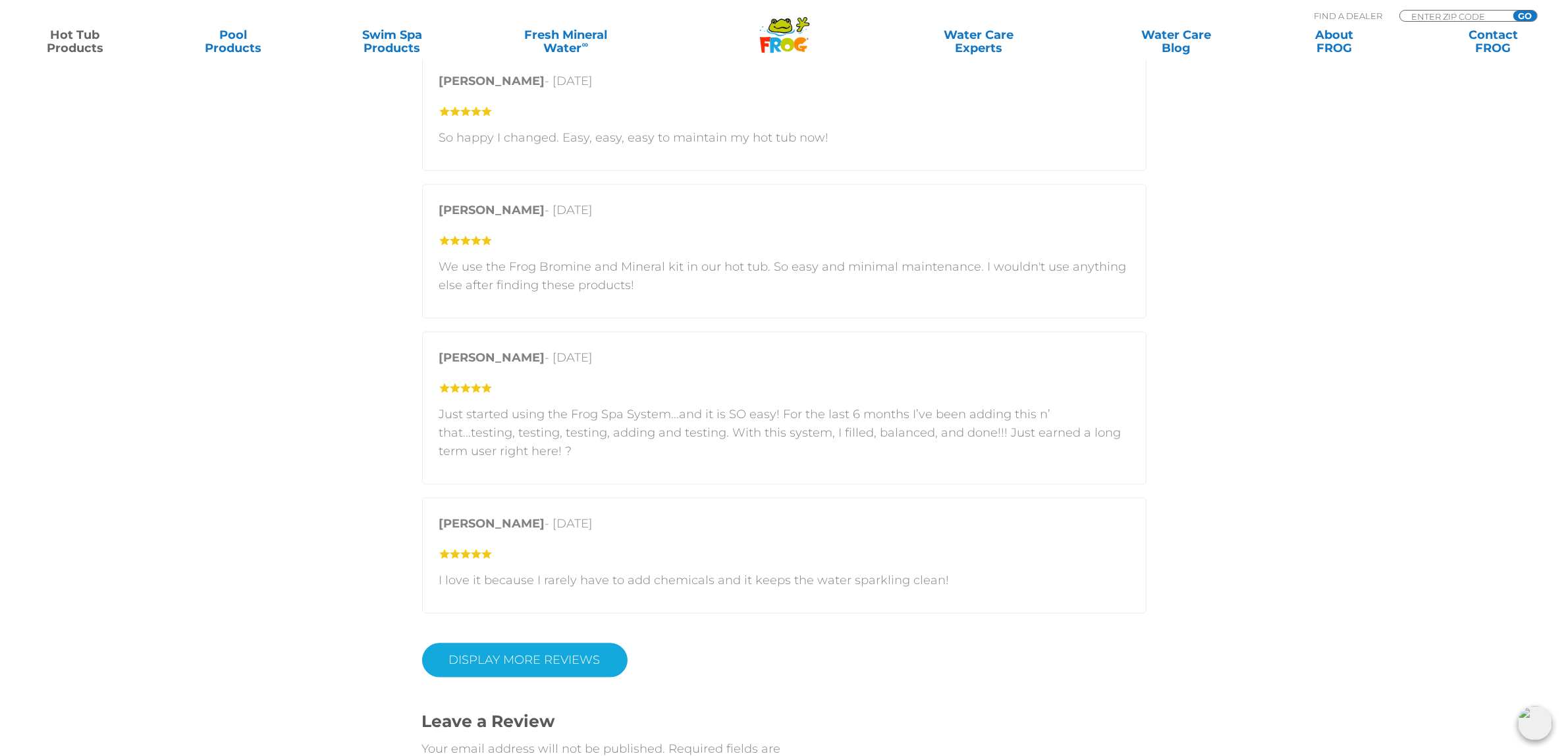
click at [577, 667] on link "DISPLAY MORE REVIEWS" at bounding box center [525, 660] width 205 height 34
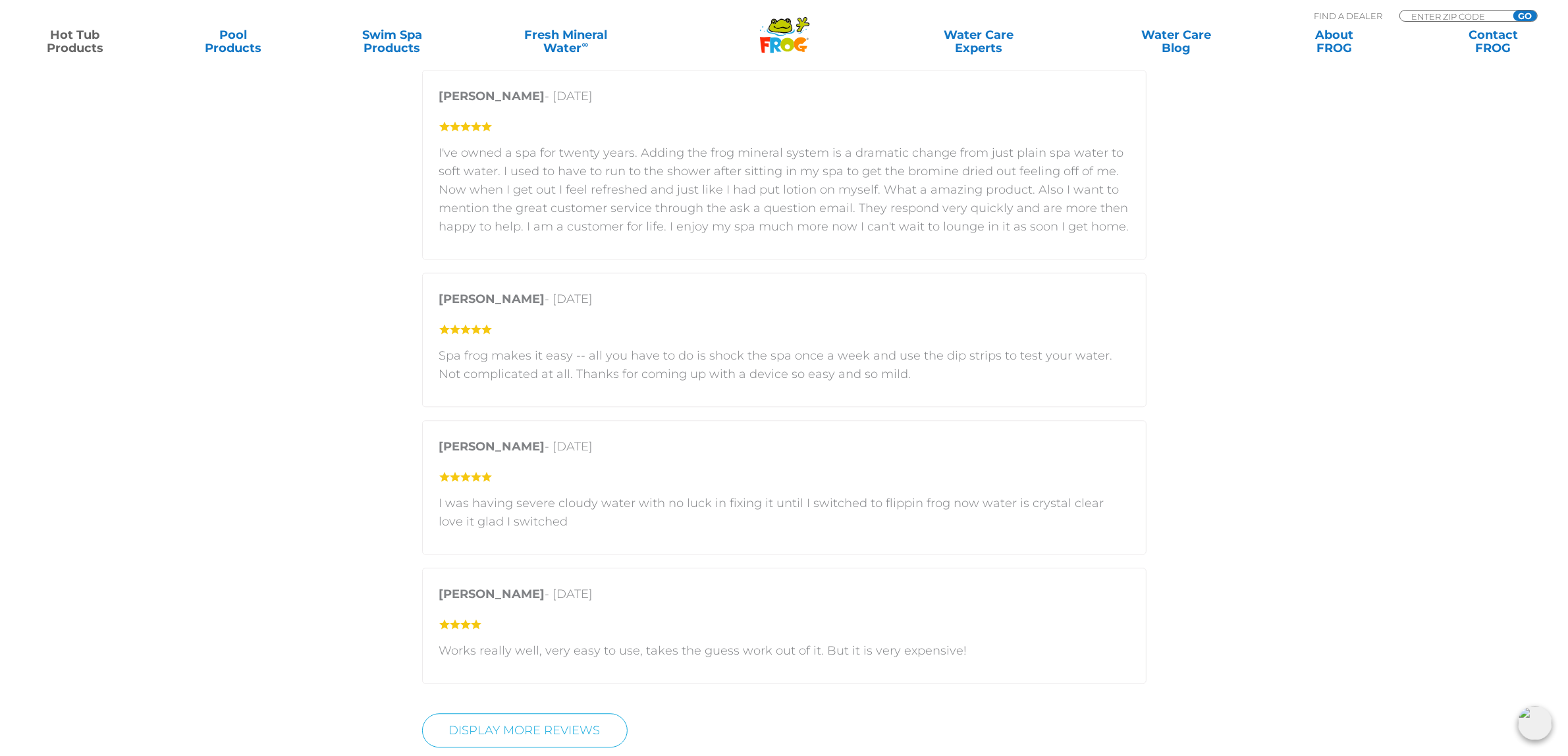
scroll to position [4034, 0]
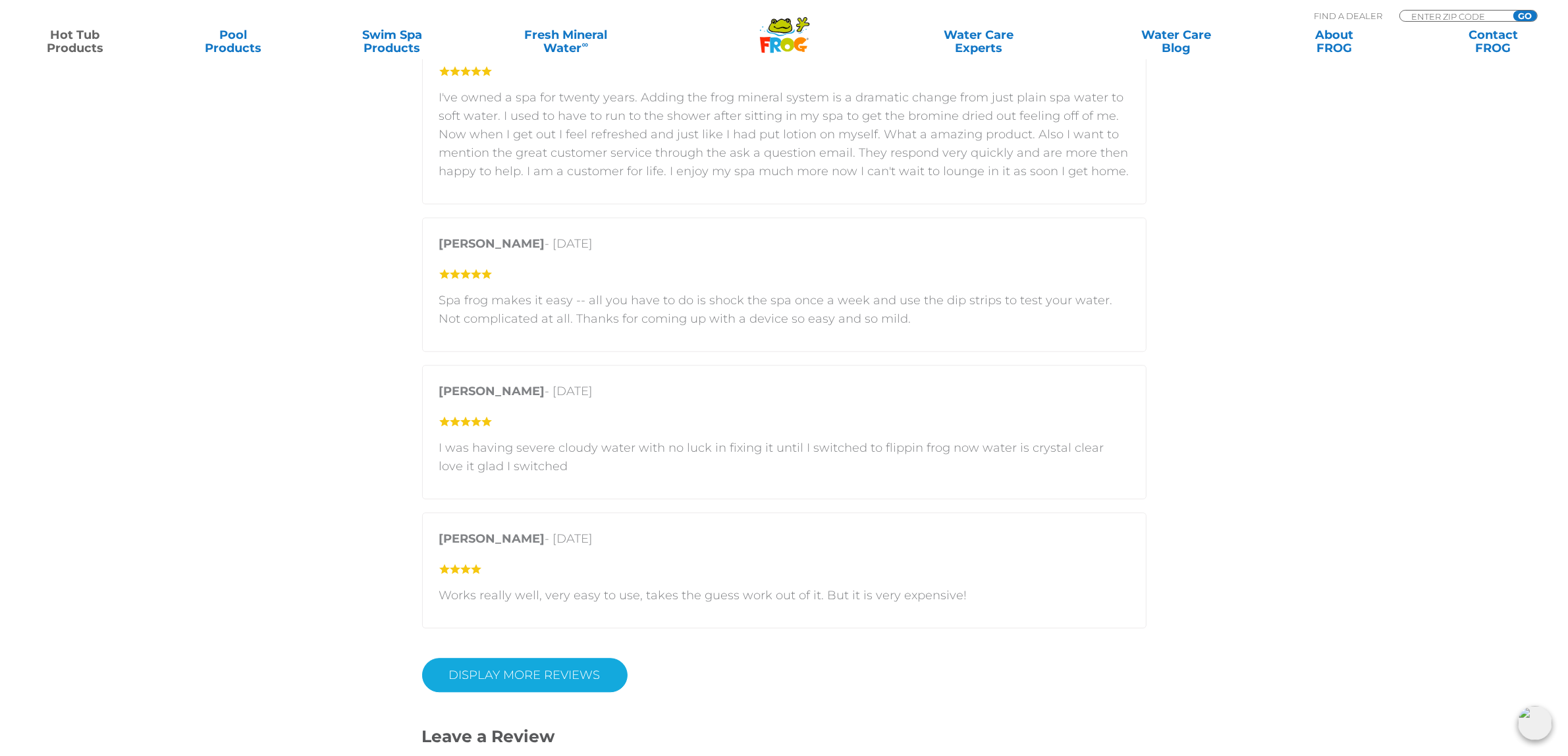
click at [578, 675] on link "DISPLAY MORE REVIEWS" at bounding box center [525, 675] width 205 height 34
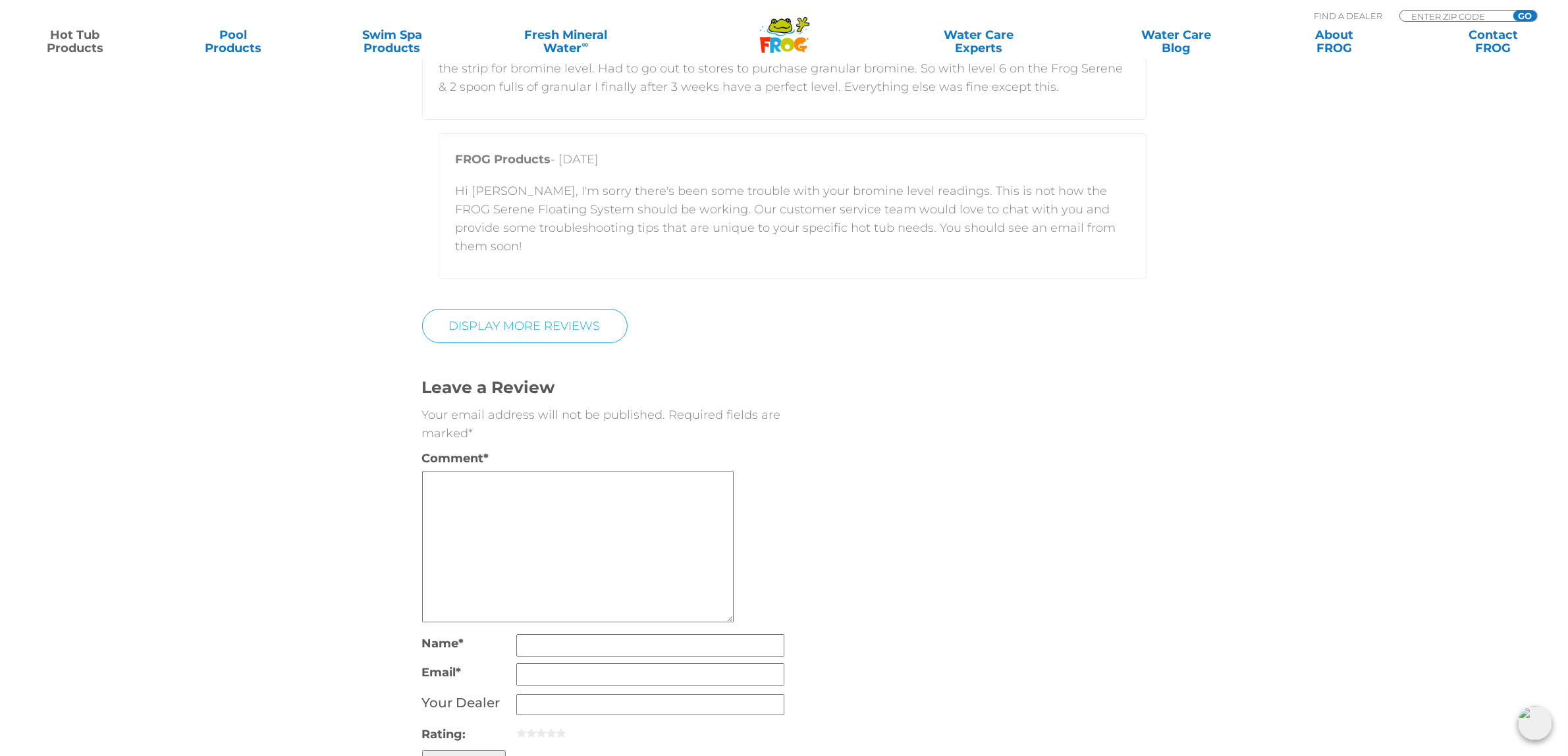
scroll to position [5845, 0]
click at [553, 310] on link "DISPLAY MORE REVIEWS" at bounding box center [525, 319] width 205 height 34
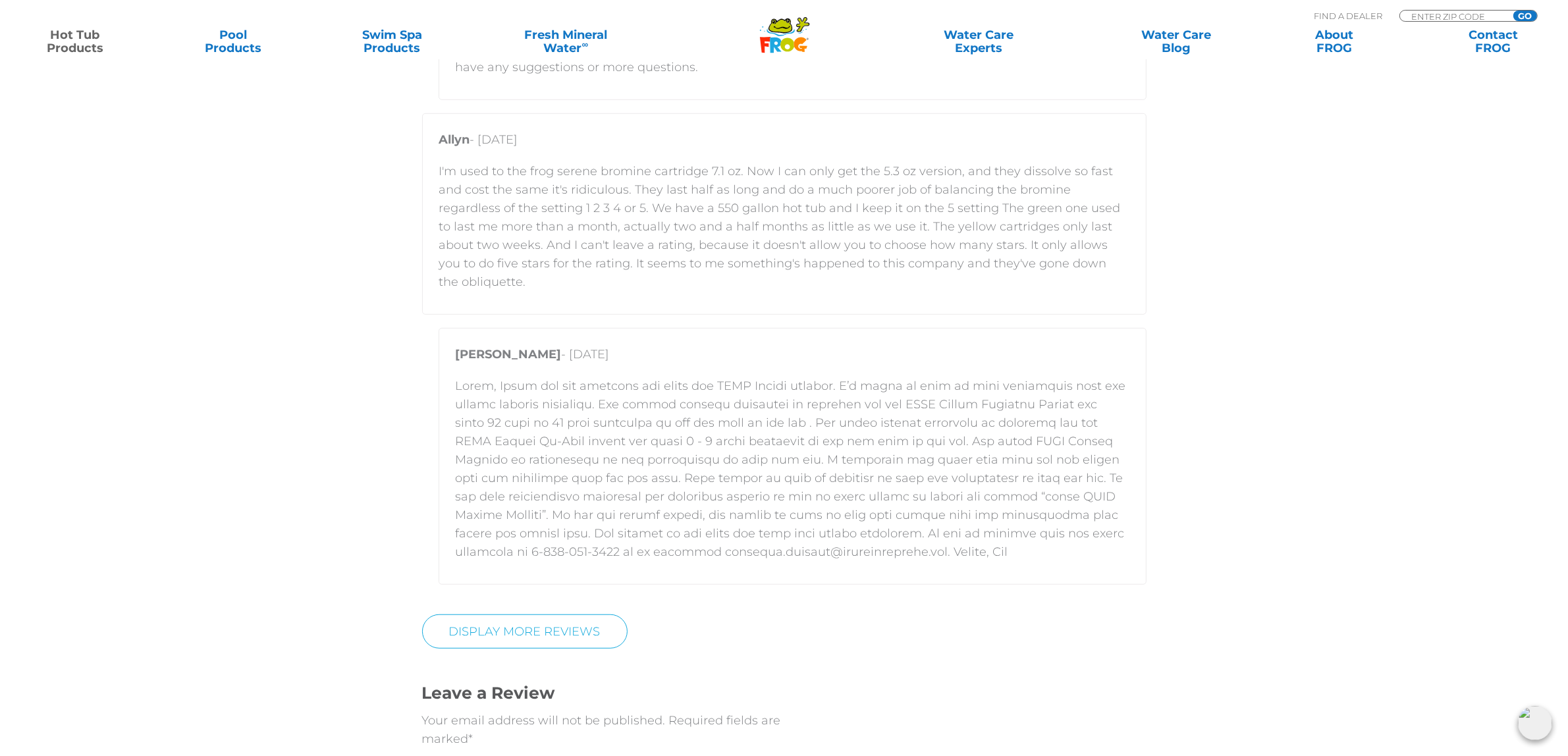
scroll to position [7904, 0]
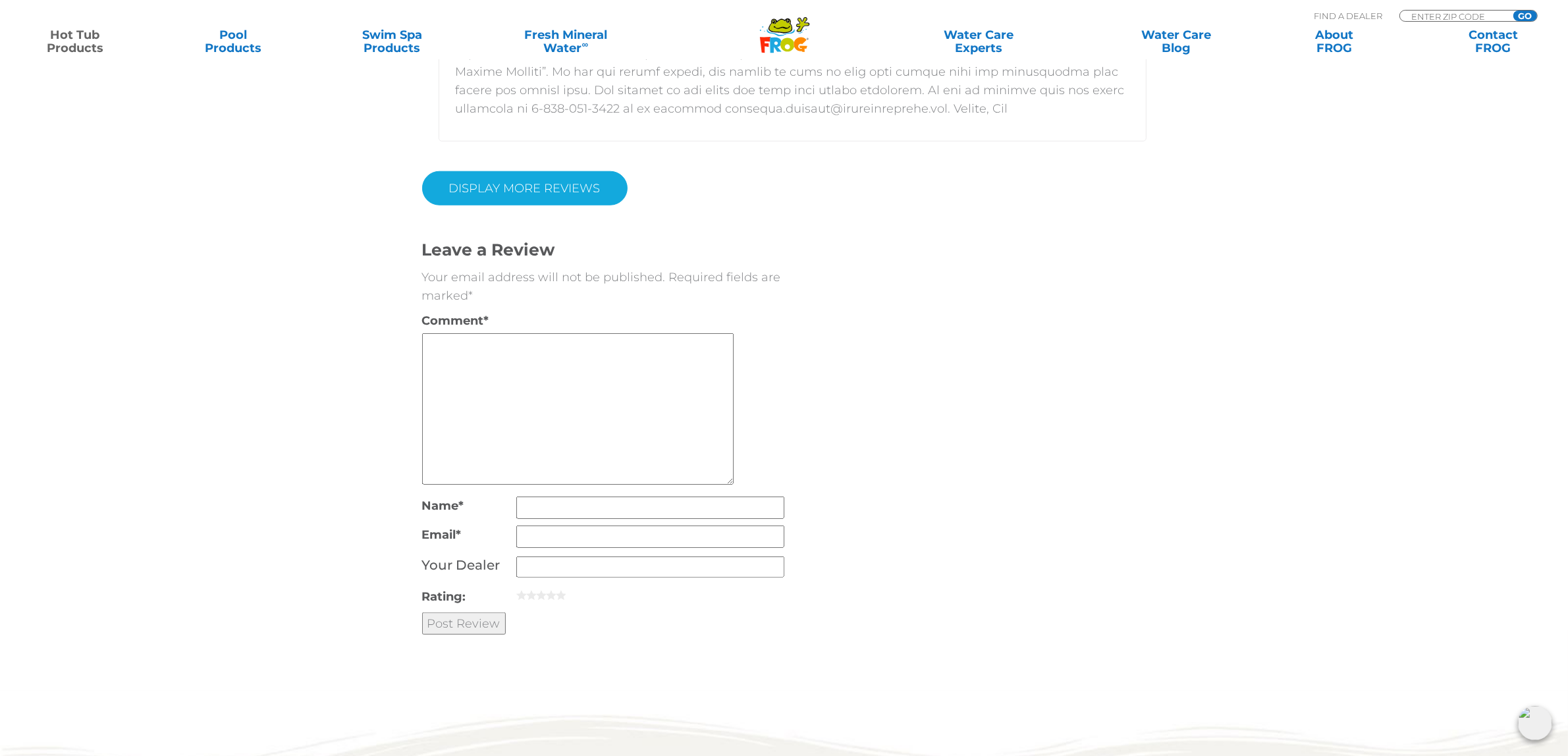
click at [532, 171] on link "DISPLAY MORE REVIEWS" at bounding box center [525, 188] width 205 height 34
